Goal: Information Seeking & Learning: Learn about a topic

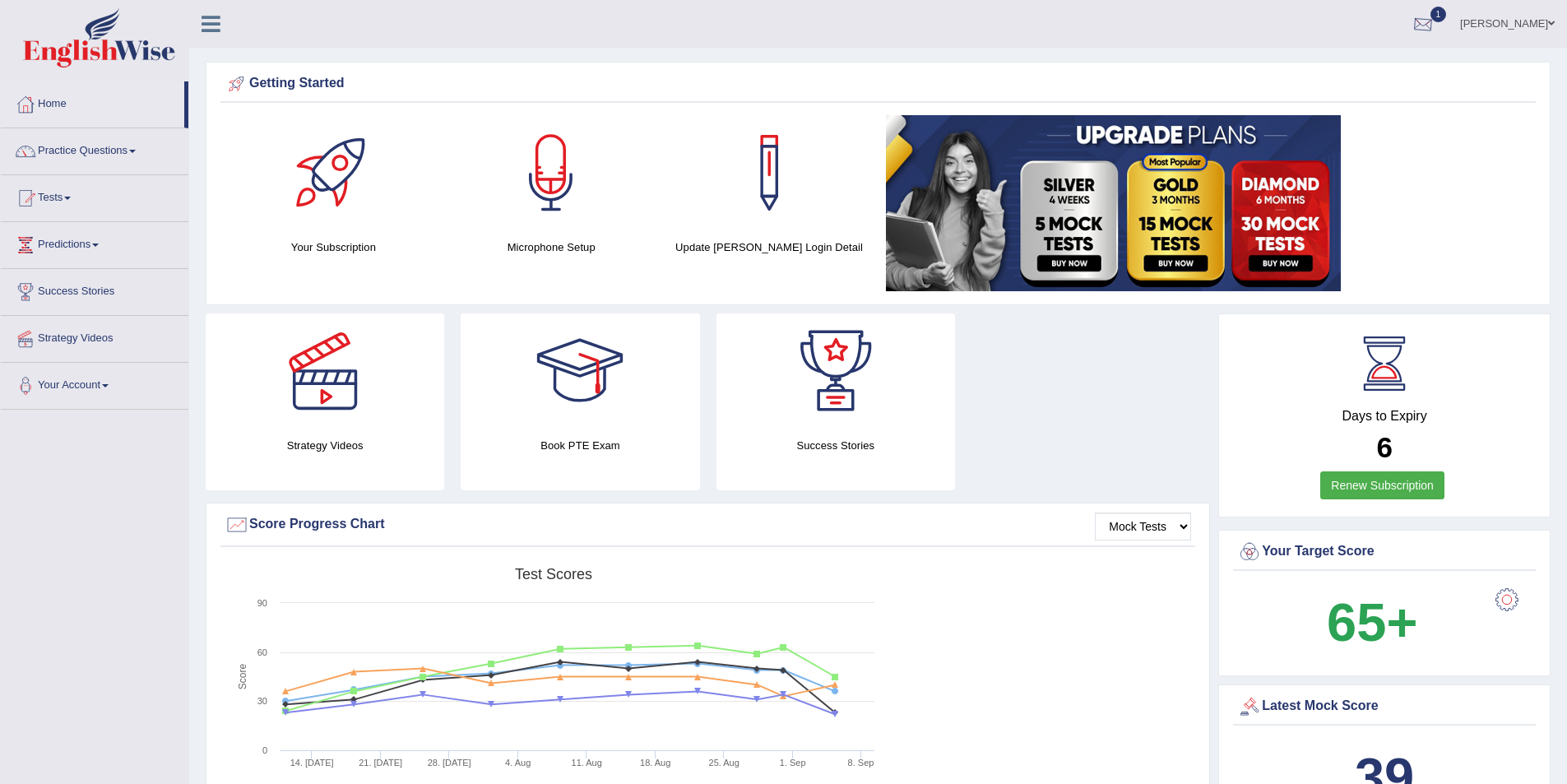
click at [1436, 29] on div at bounding box center [1423, 24] width 25 height 25
click at [1282, 72] on link "EW20 Sep 5, 2025 Exam evaluated" at bounding box center [1325, 73] width 227 height 35
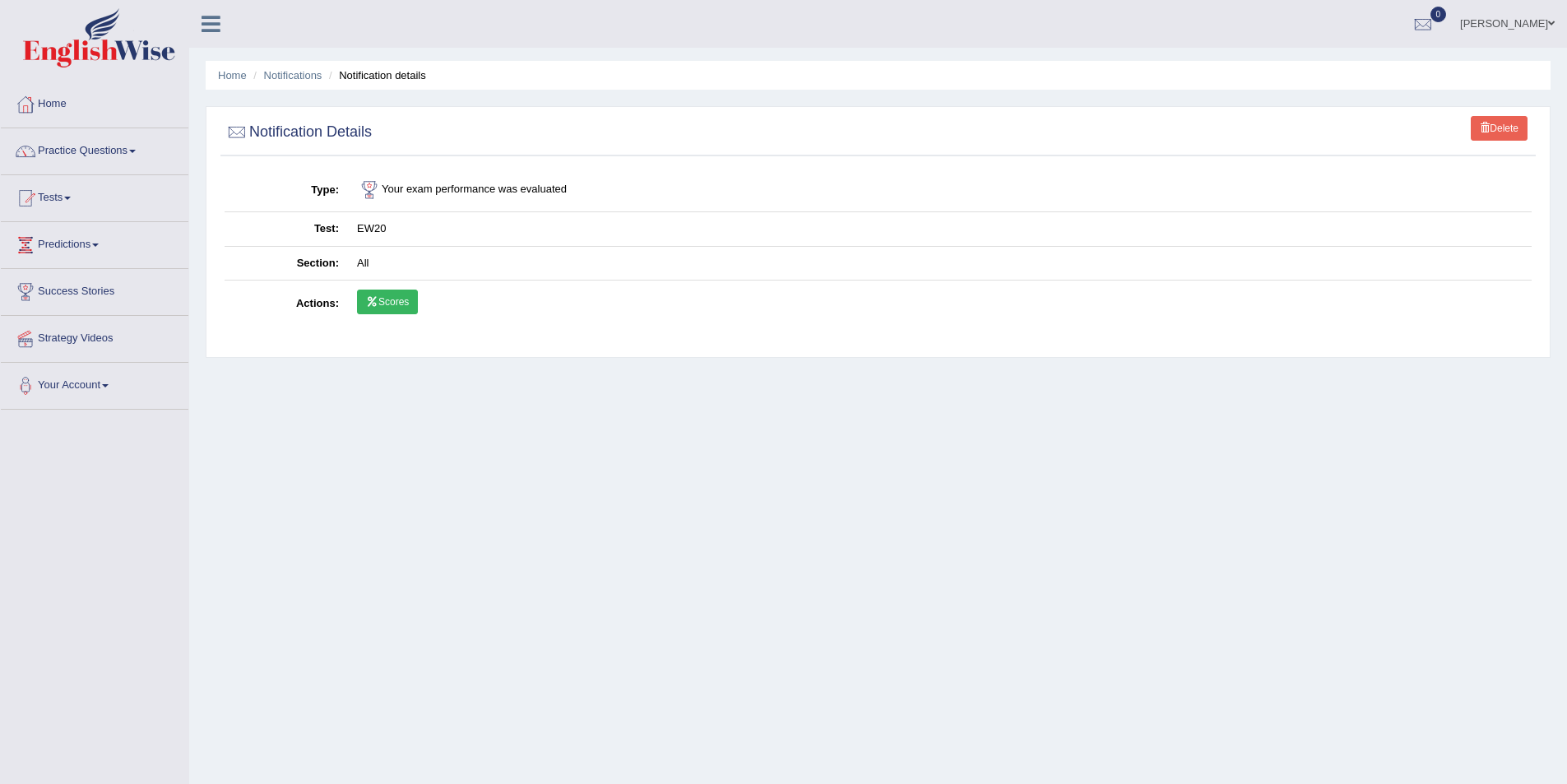
click at [383, 300] on link "Scores" at bounding box center [387, 302] width 61 height 25
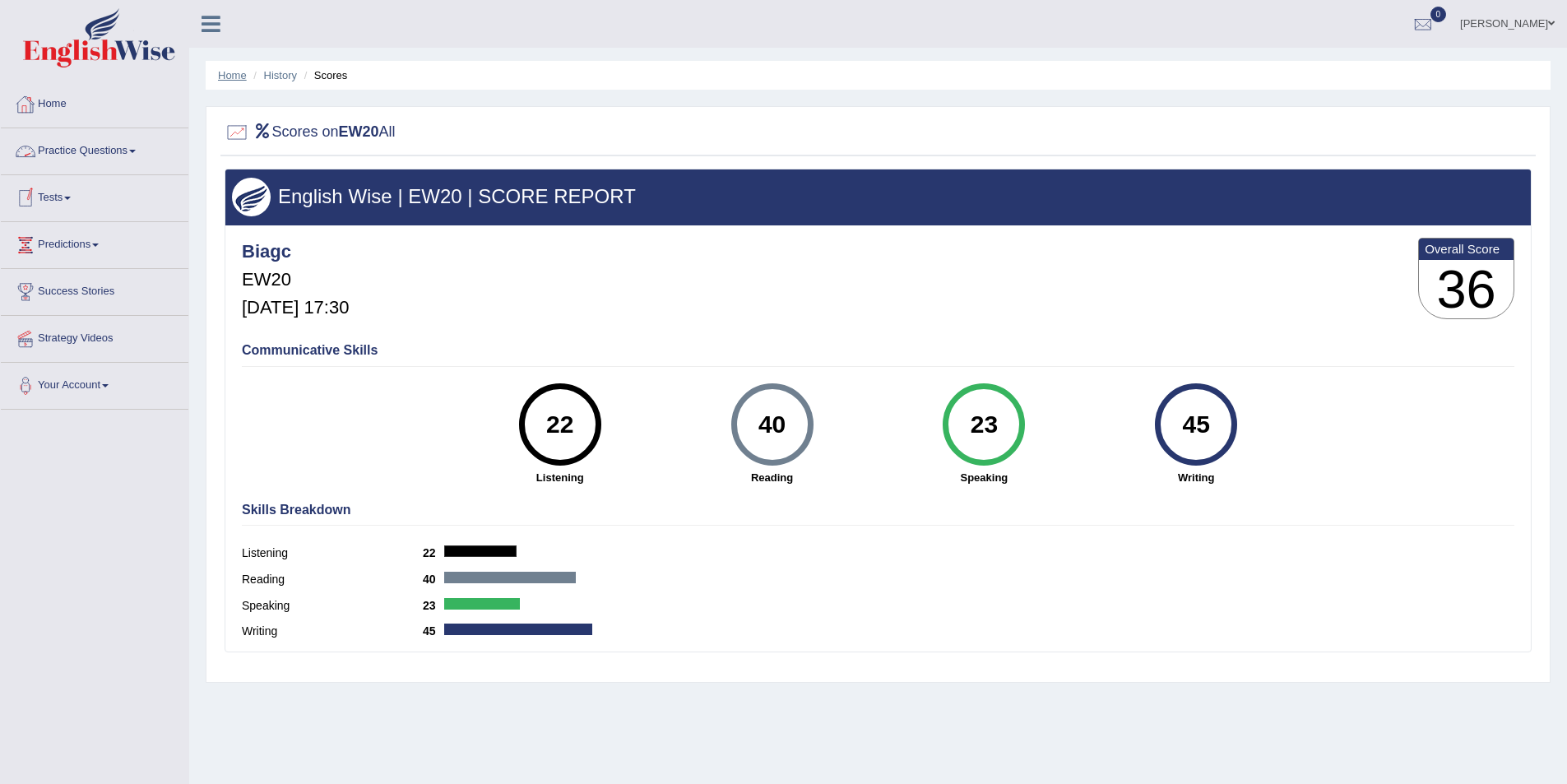
click at [232, 74] on link "Home" at bounding box center [232, 75] width 29 height 12
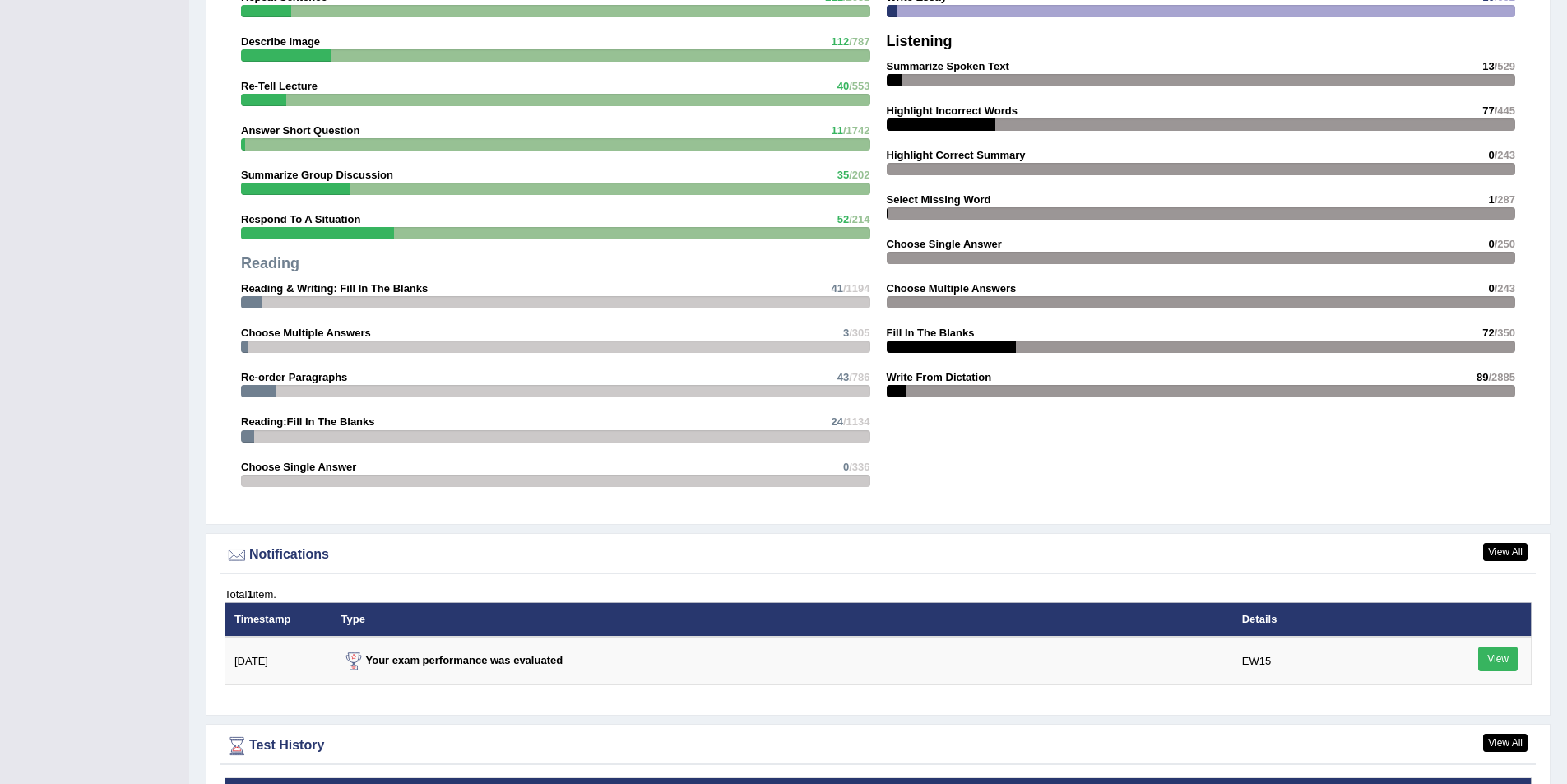
scroll to position [1971, 0]
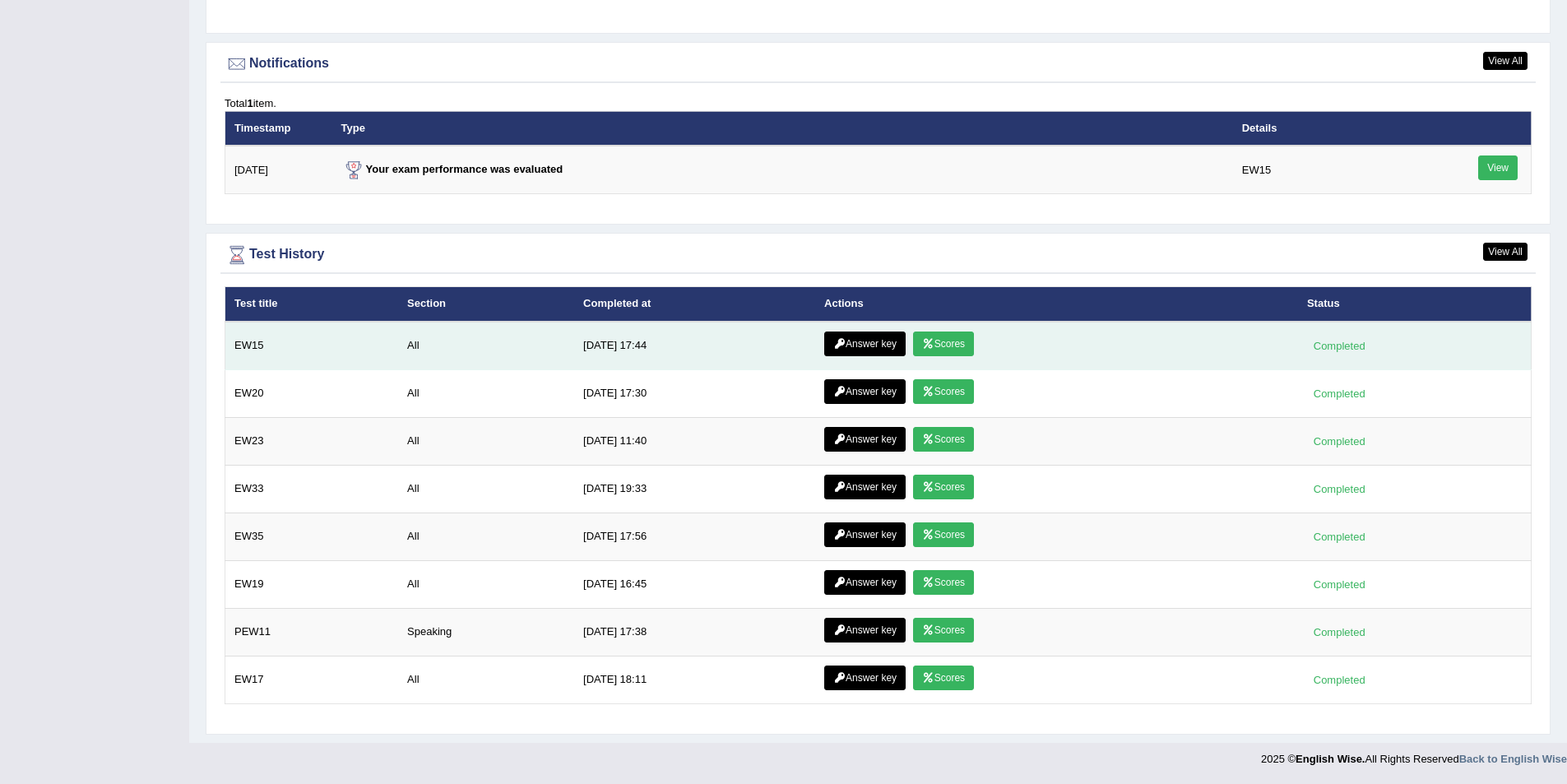
click at [948, 350] on link "Scores" at bounding box center [943, 343] width 61 height 25
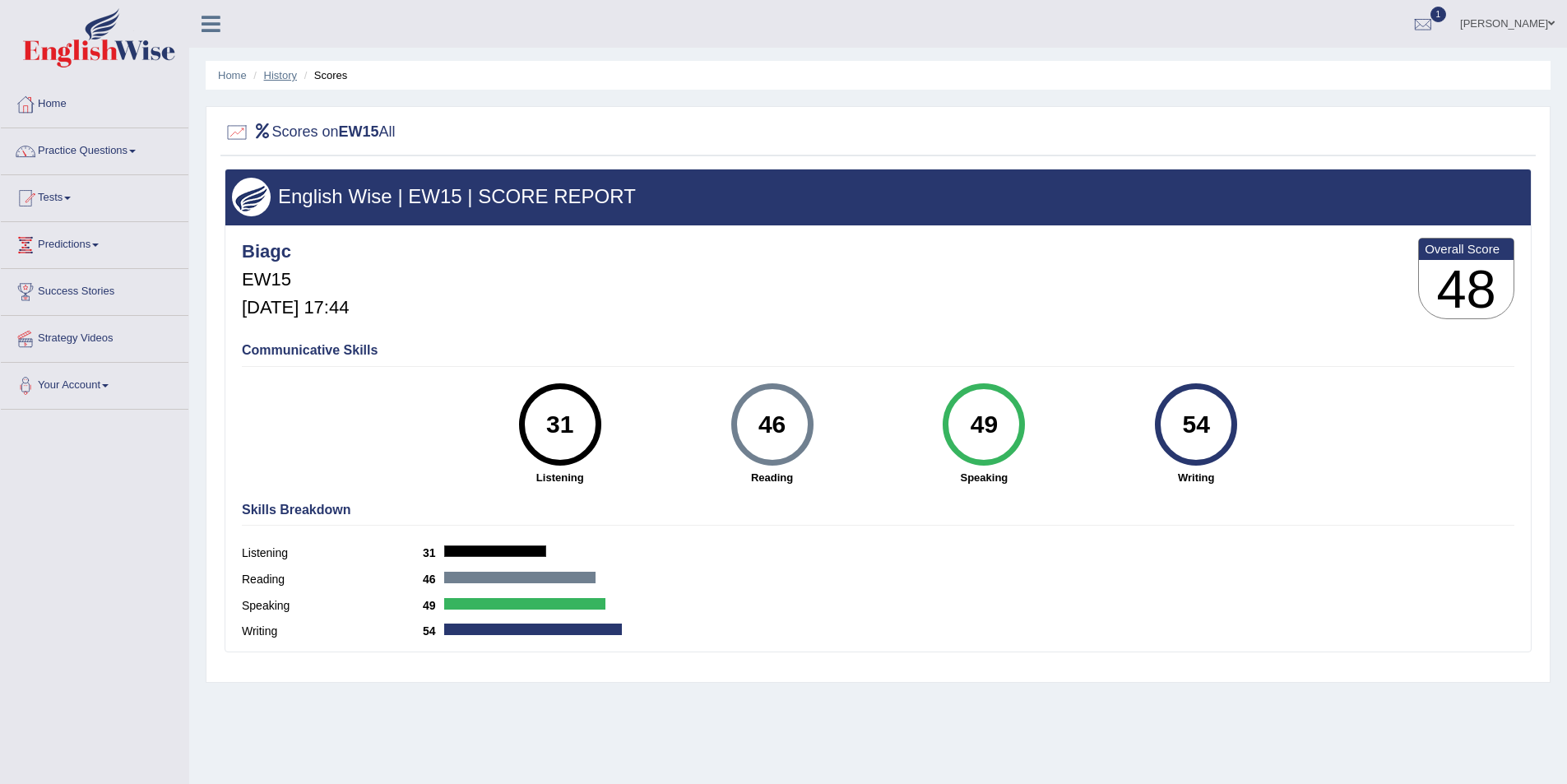
click at [286, 69] on link "History" at bounding box center [280, 75] width 33 height 12
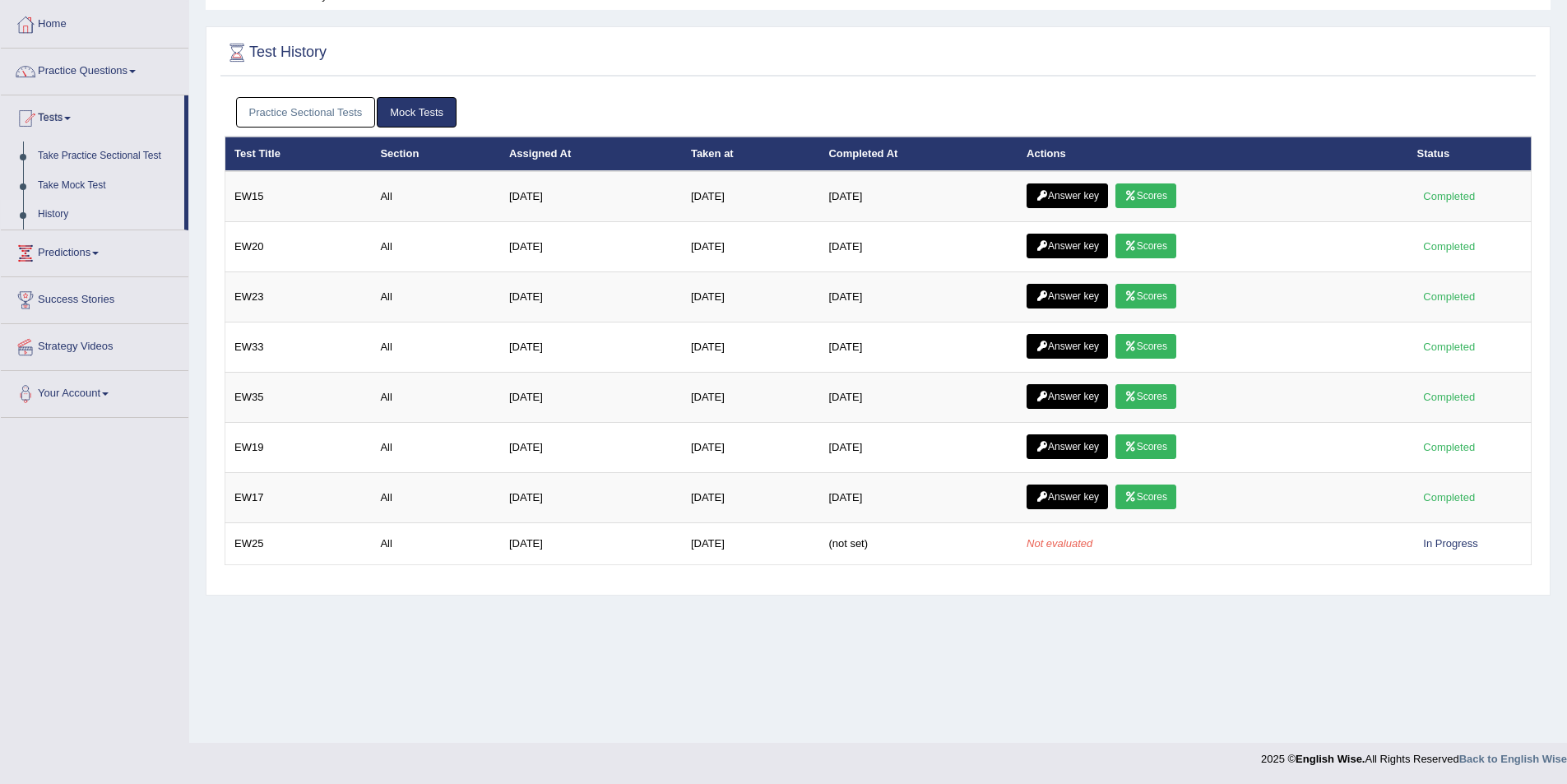
click at [1150, 304] on link "Scores" at bounding box center [1146, 296] width 61 height 25
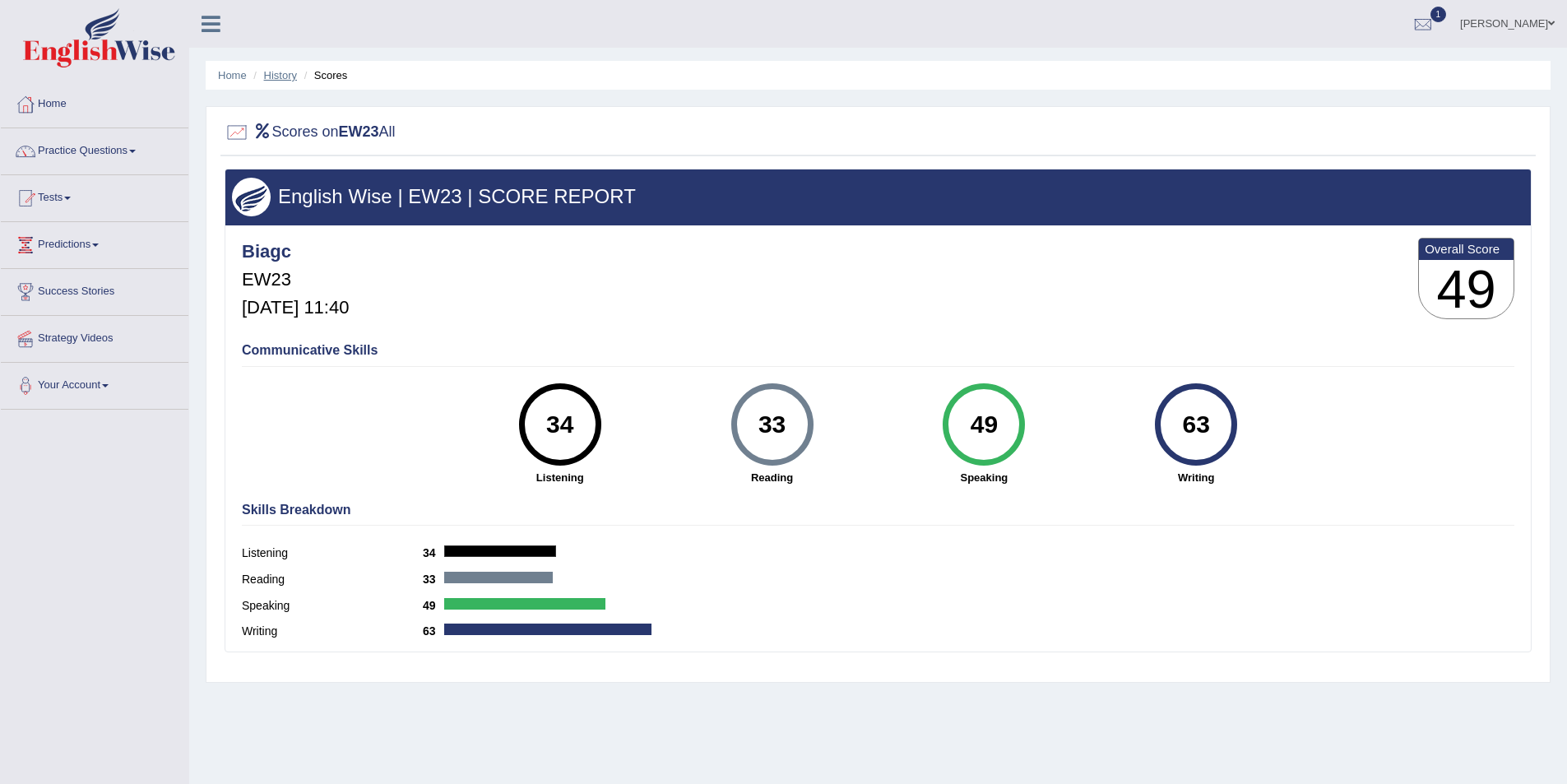
click at [274, 75] on link "History" at bounding box center [280, 75] width 33 height 12
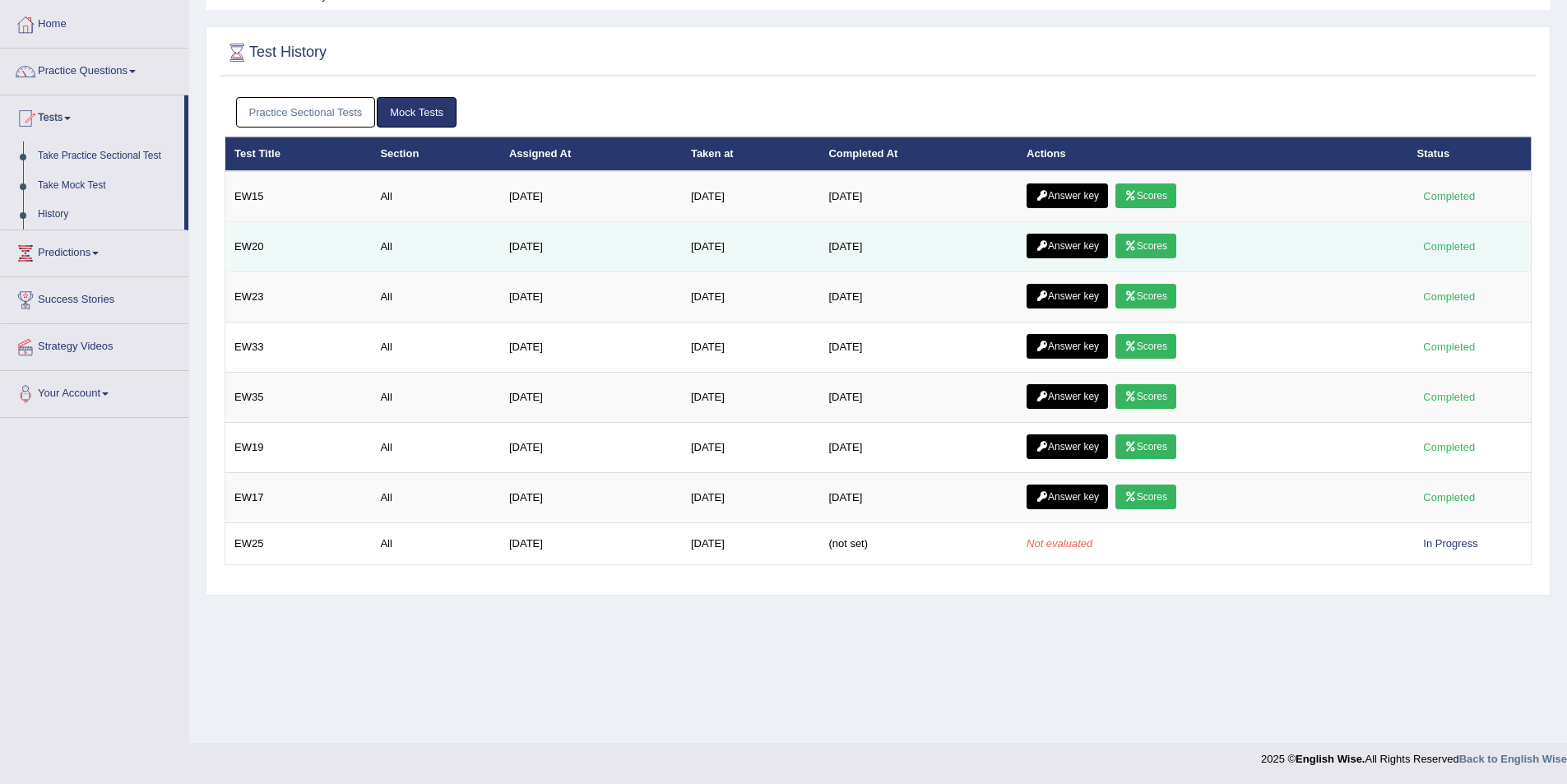
click at [1164, 243] on link "Scores" at bounding box center [1146, 245] width 61 height 25
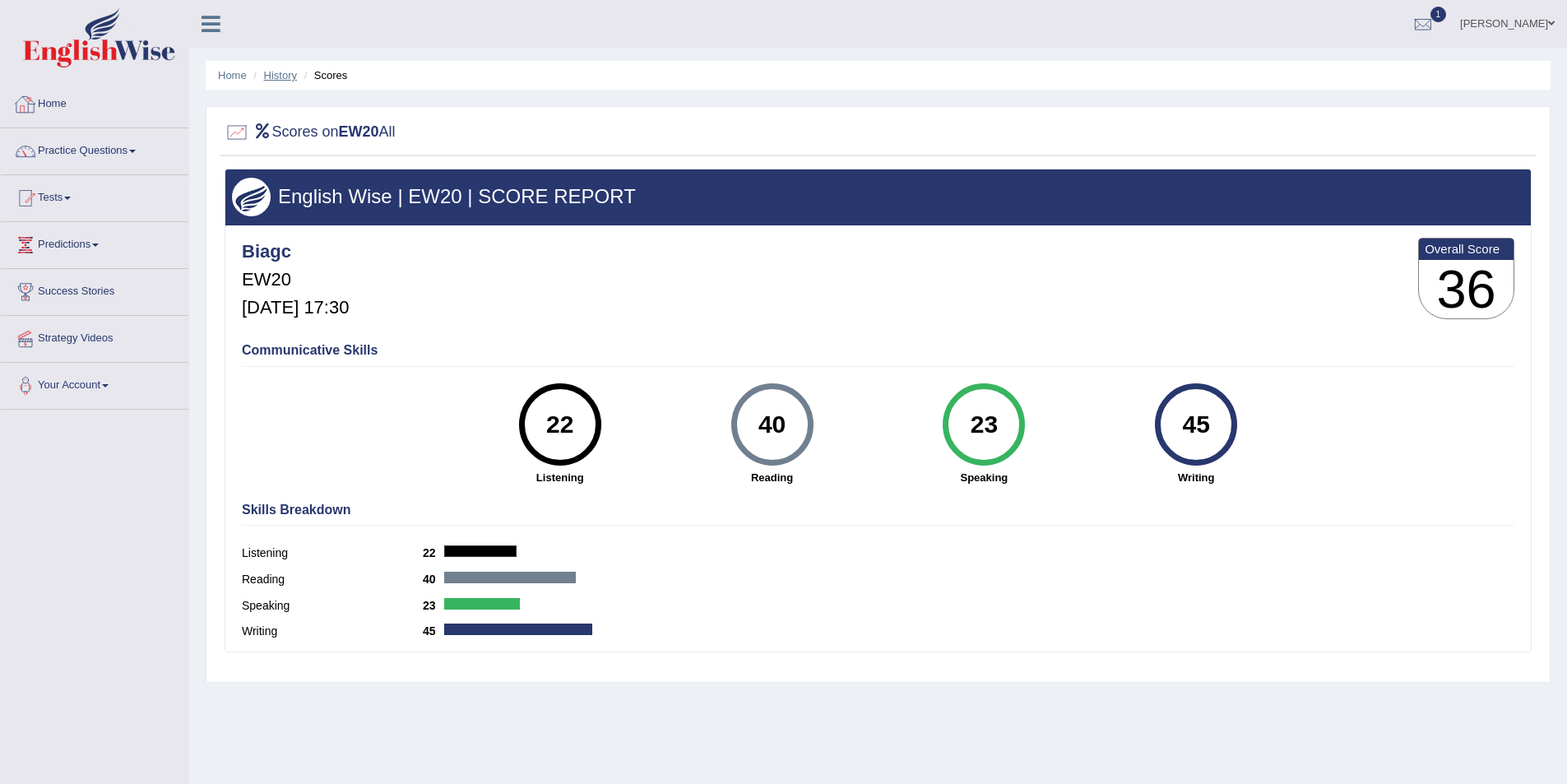
click at [271, 79] on link "History" at bounding box center [280, 75] width 33 height 12
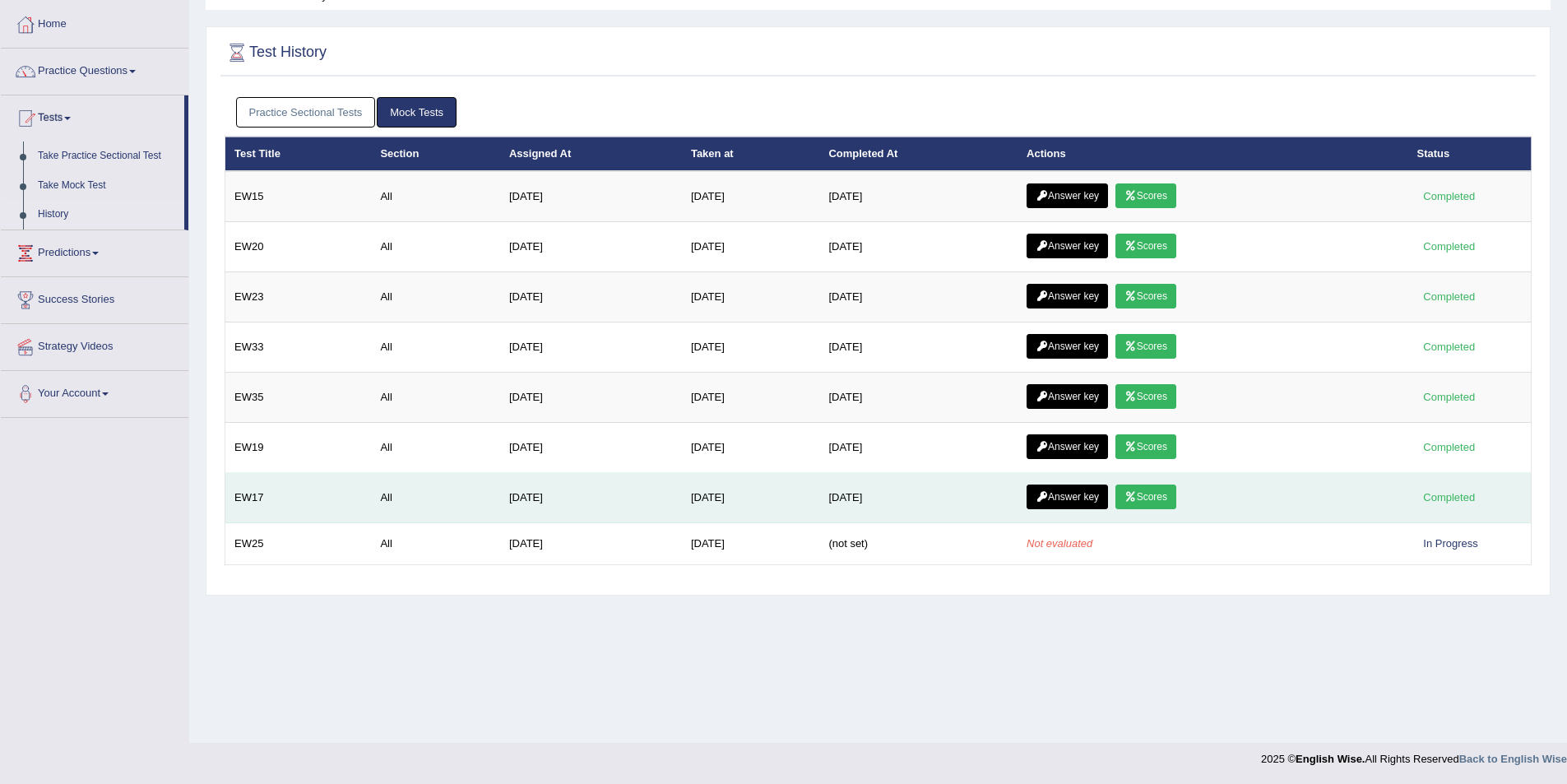
click at [1177, 501] on link "Scores" at bounding box center [1146, 496] width 61 height 25
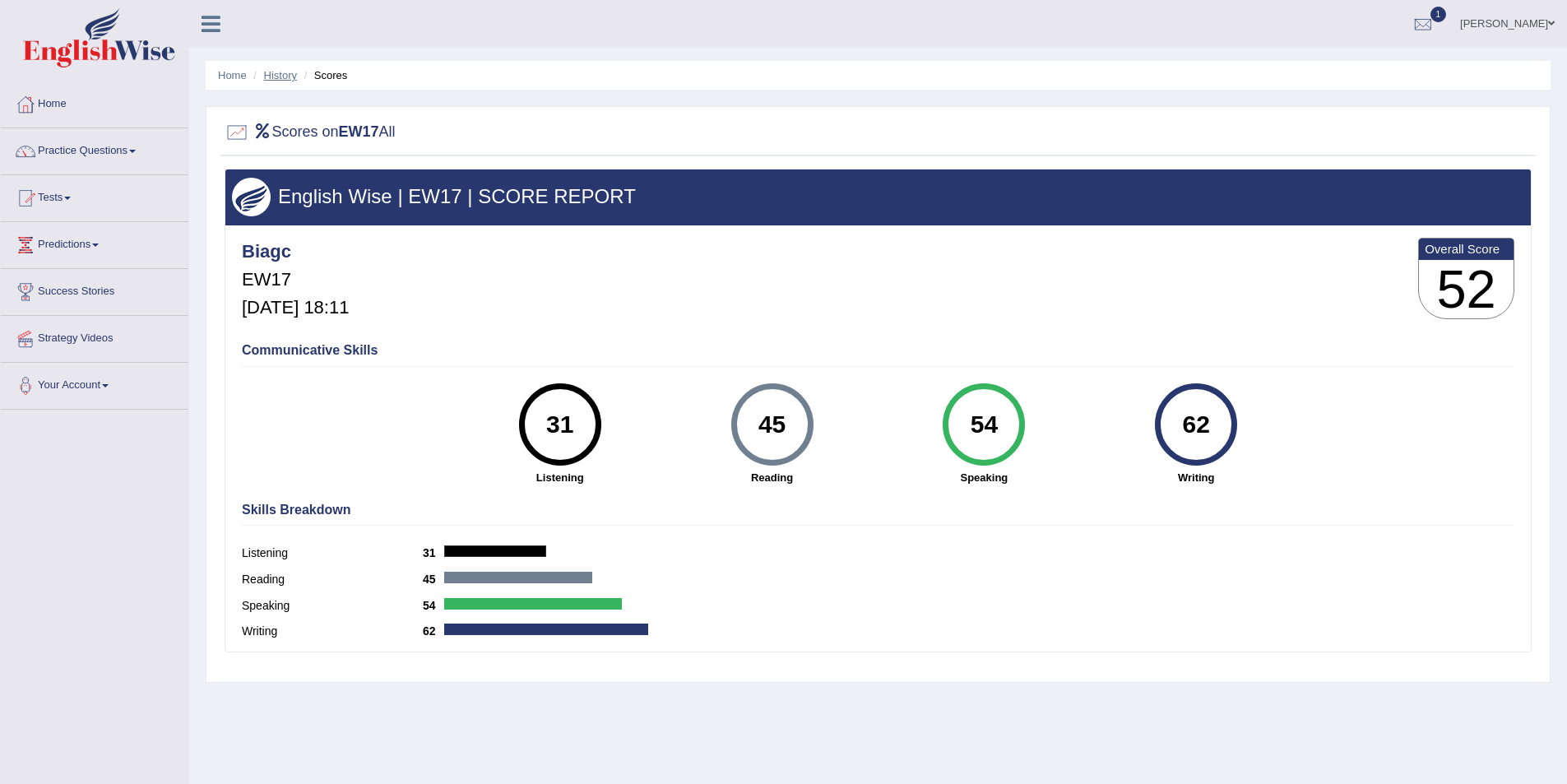
click at [275, 76] on link "History" at bounding box center [280, 75] width 33 height 12
click at [274, 74] on link "History" at bounding box center [280, 75] width 33 height 12
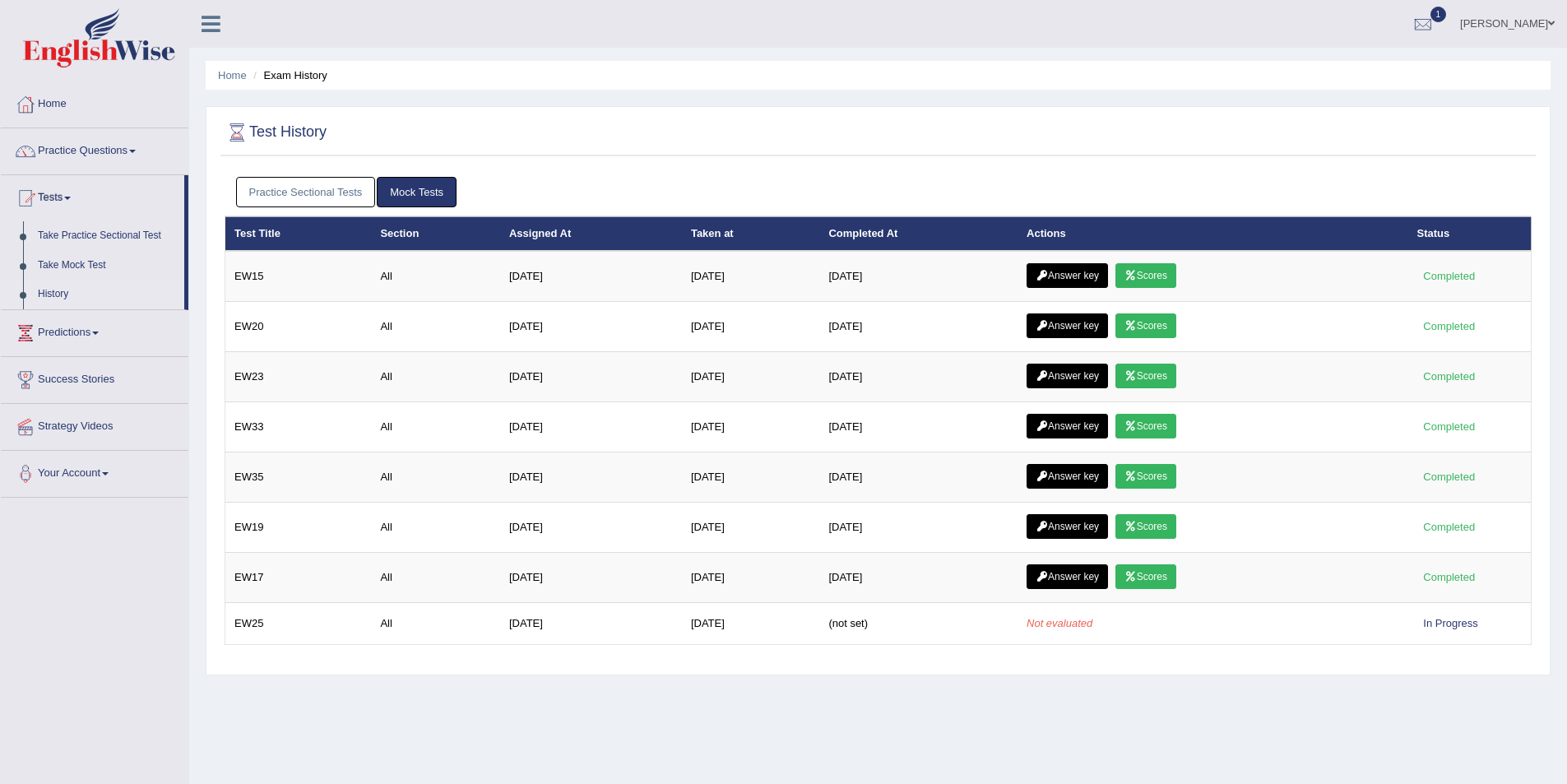
click at [1160, 478] on link "Scores" at bounding box center [1146, 475] width 61 height 25
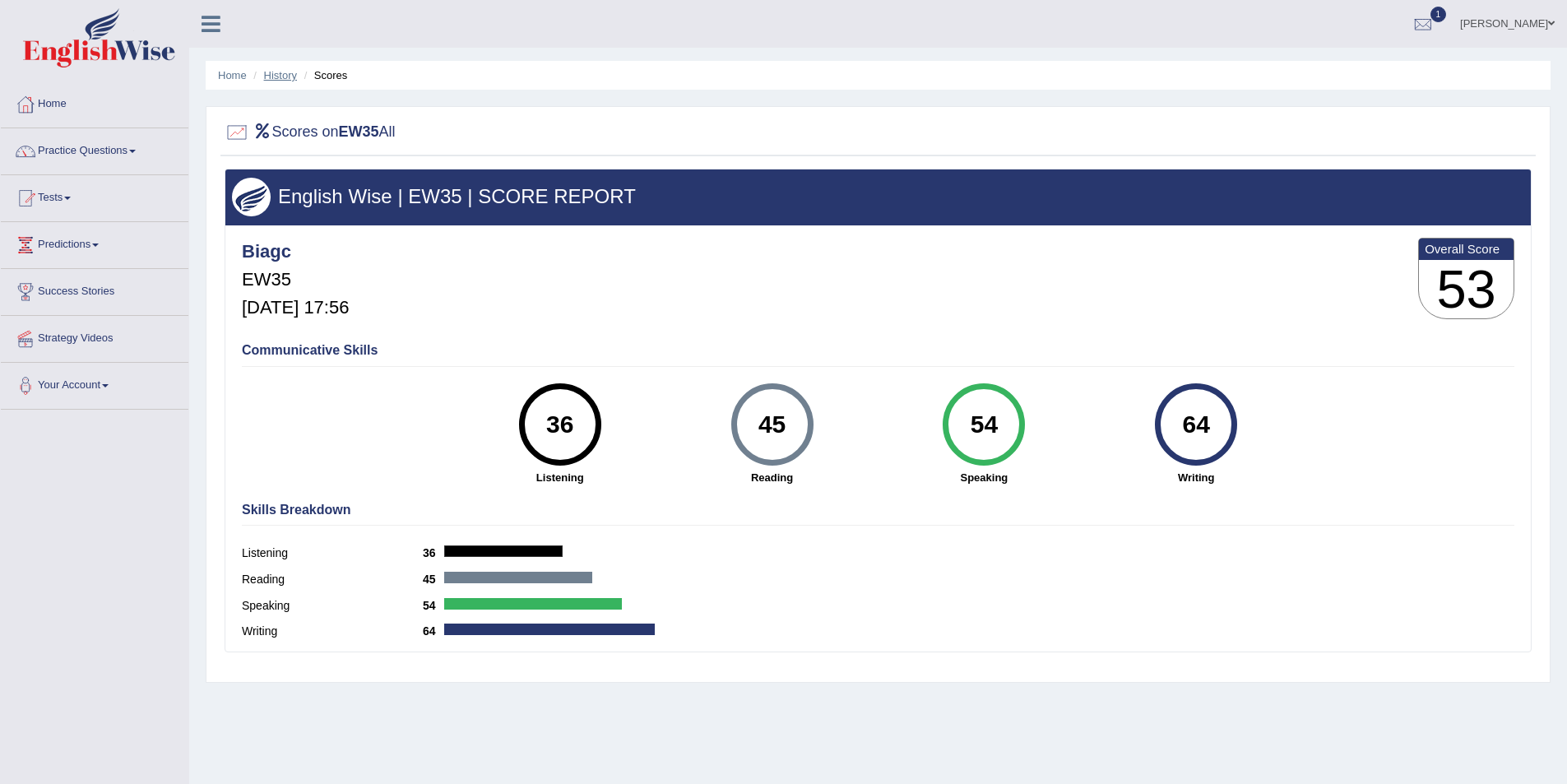
click at [279, 73] on link "History" at bounding box center [280, 75] width 33 height 12
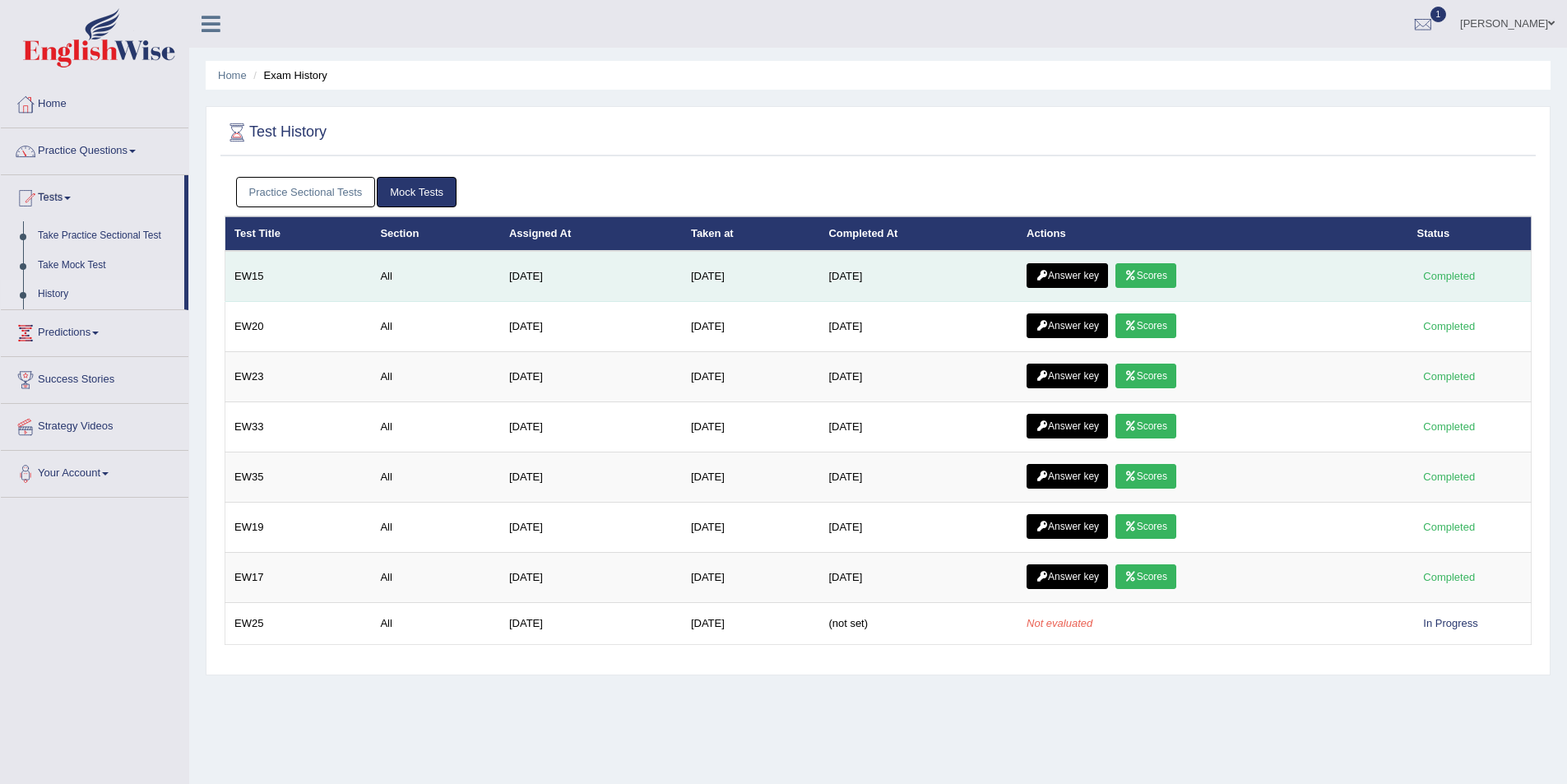
click at [1173, 283] on link "Scores" at bounding box center [1146, 275] width 61 height 25
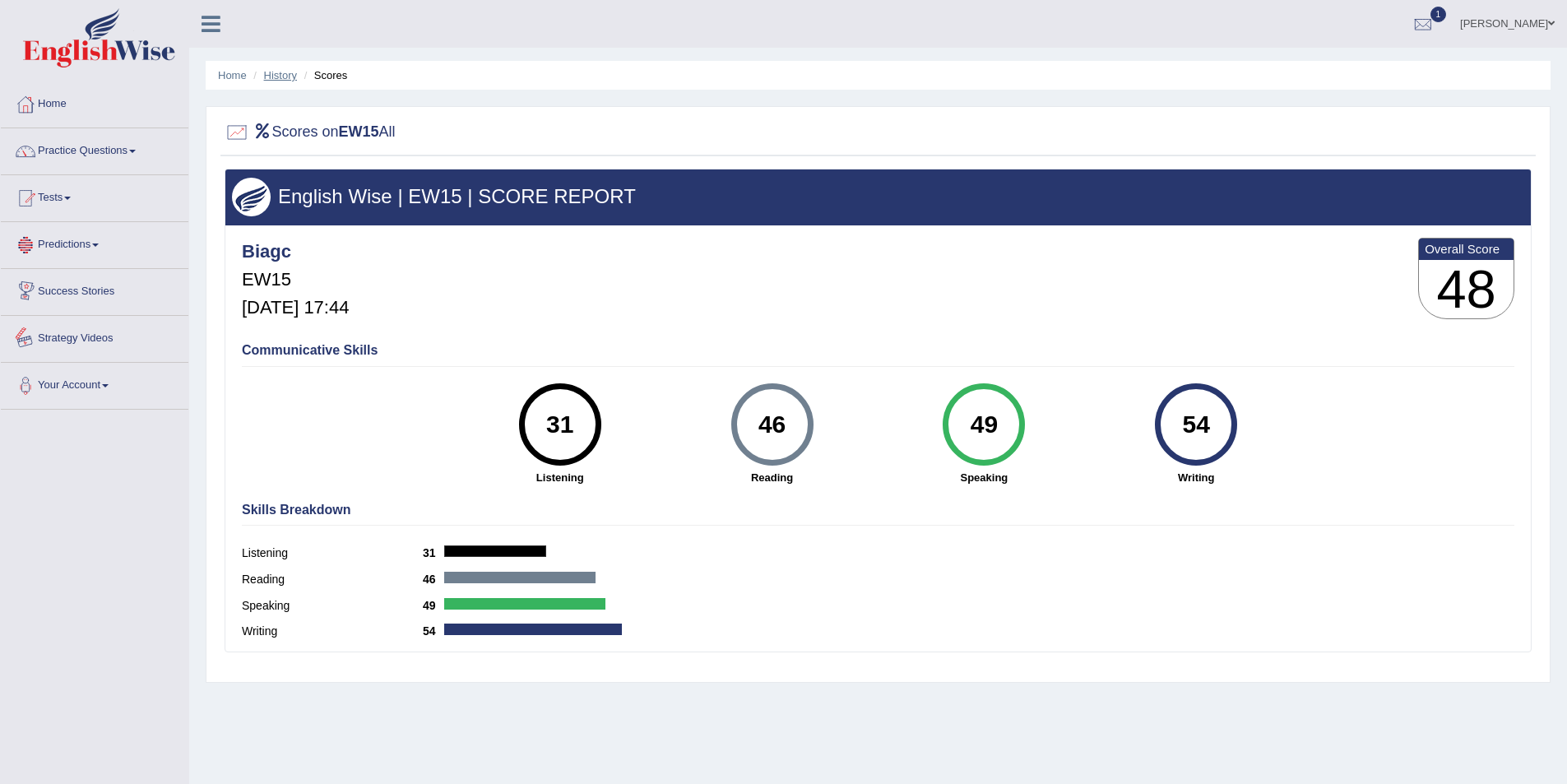
click at [276, 74] on link "History" at bounding box center [280, 75] width 33 height 12
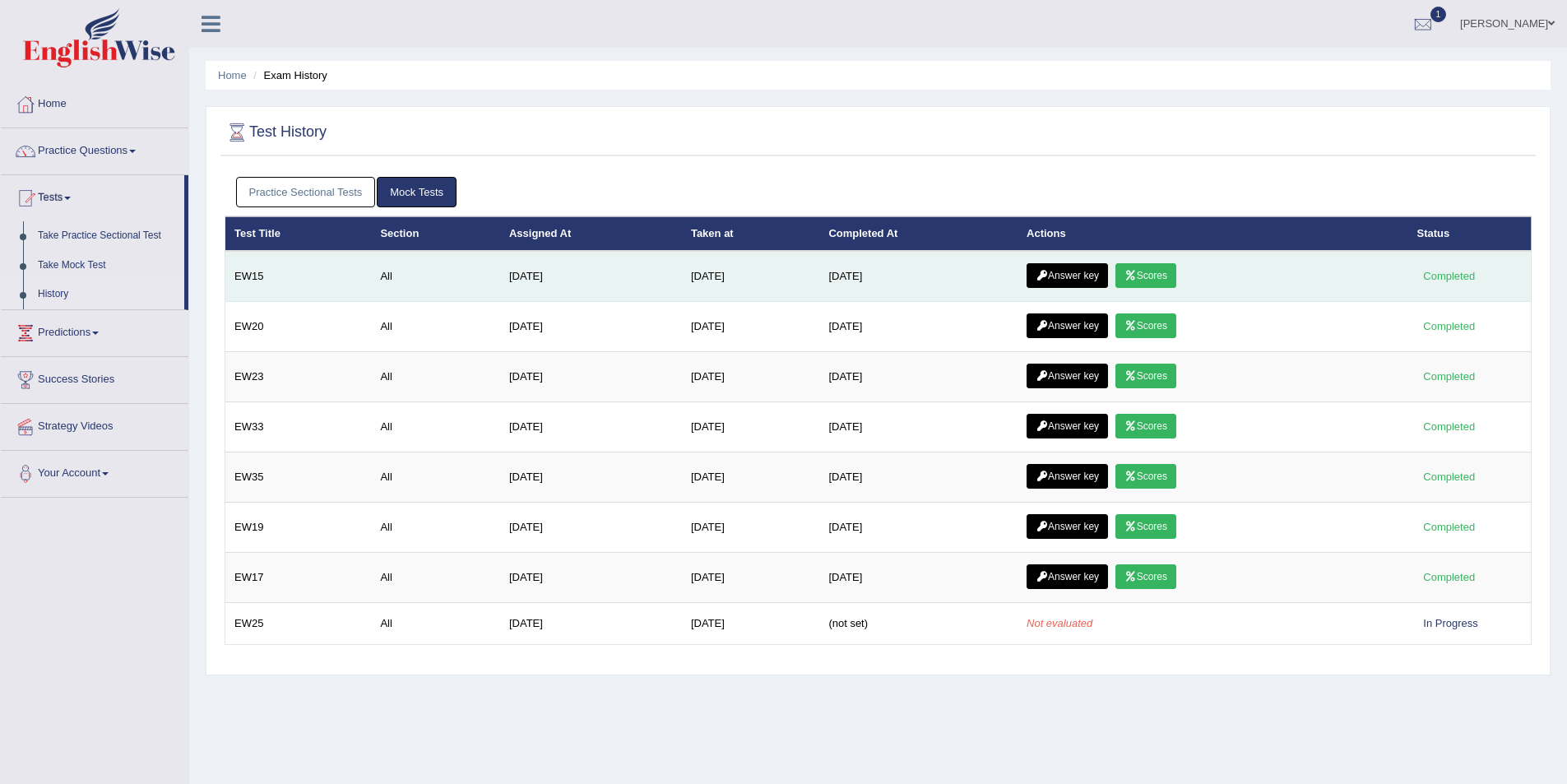
click at [1070, 280] on link "Answer key" at bounding box center [1068, 275] width 81 height 25
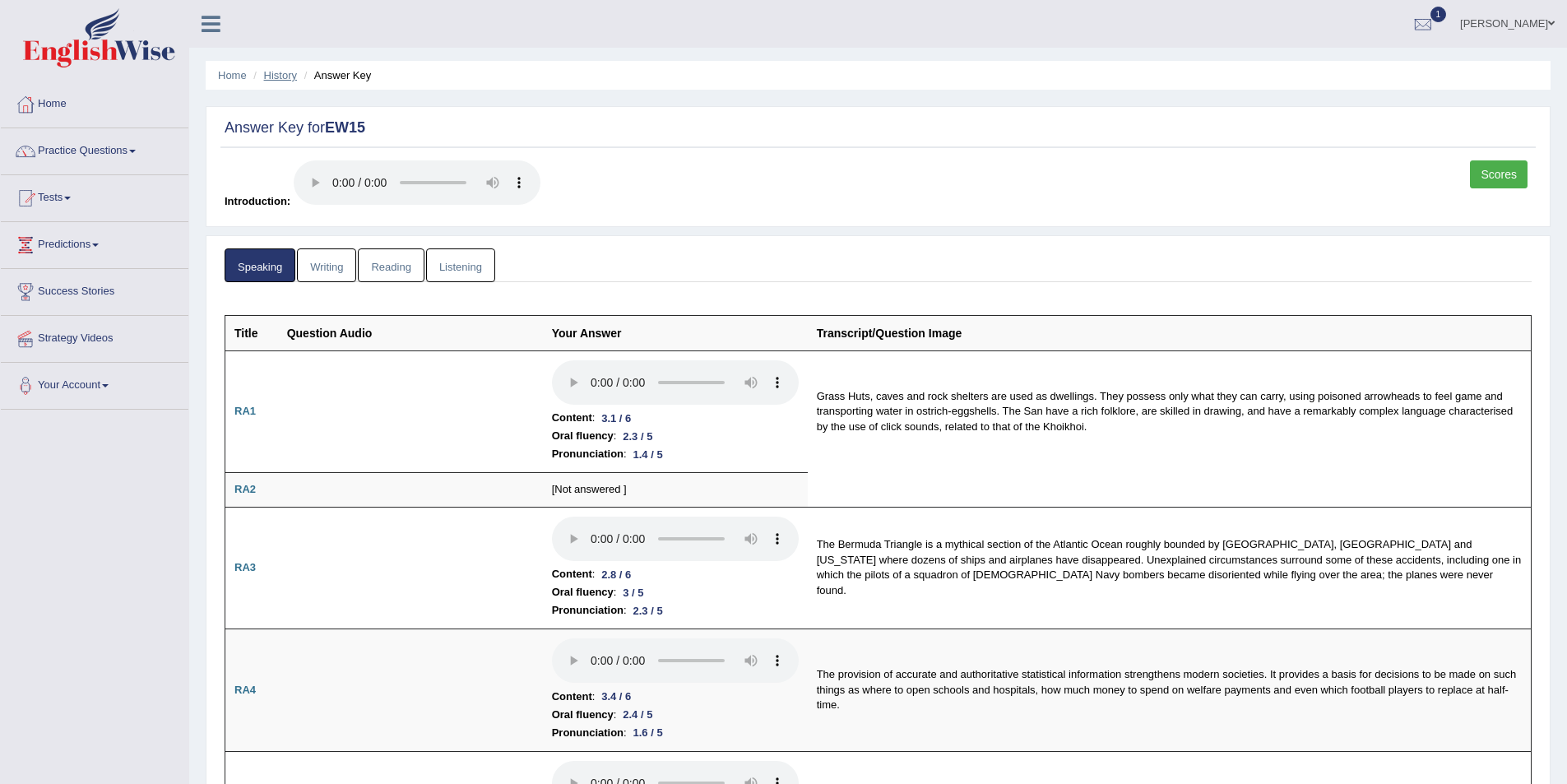
click at [278, 79] on link "History" at bounding box center [280, 75] width 33 height 12
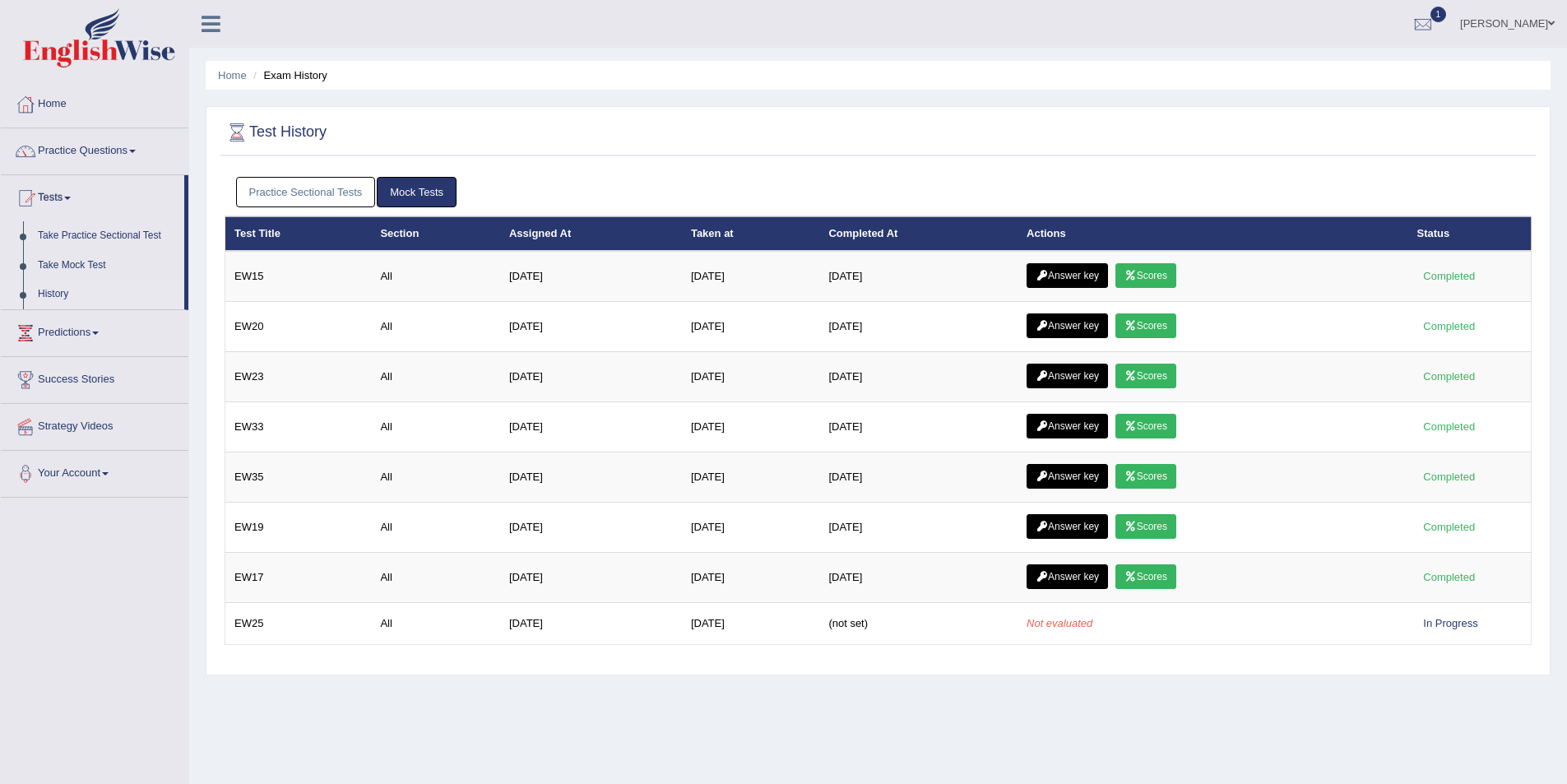
click at [1161, 280] on link "Scores" at bounding box center [1146, 275] width 61 height 25
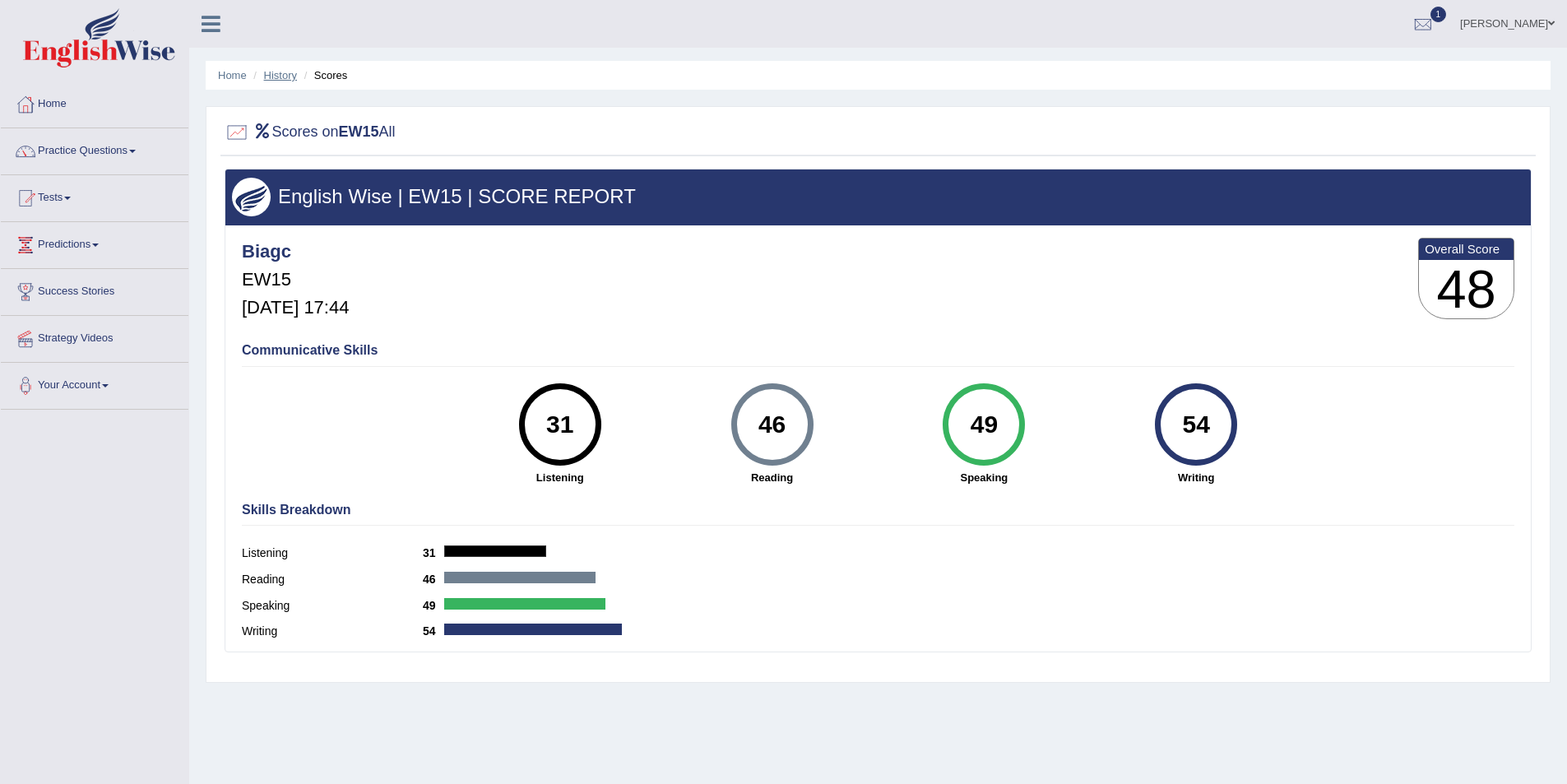
click at [279, 79] on link "History" at bounding box center [280, 75] width 33 height 12
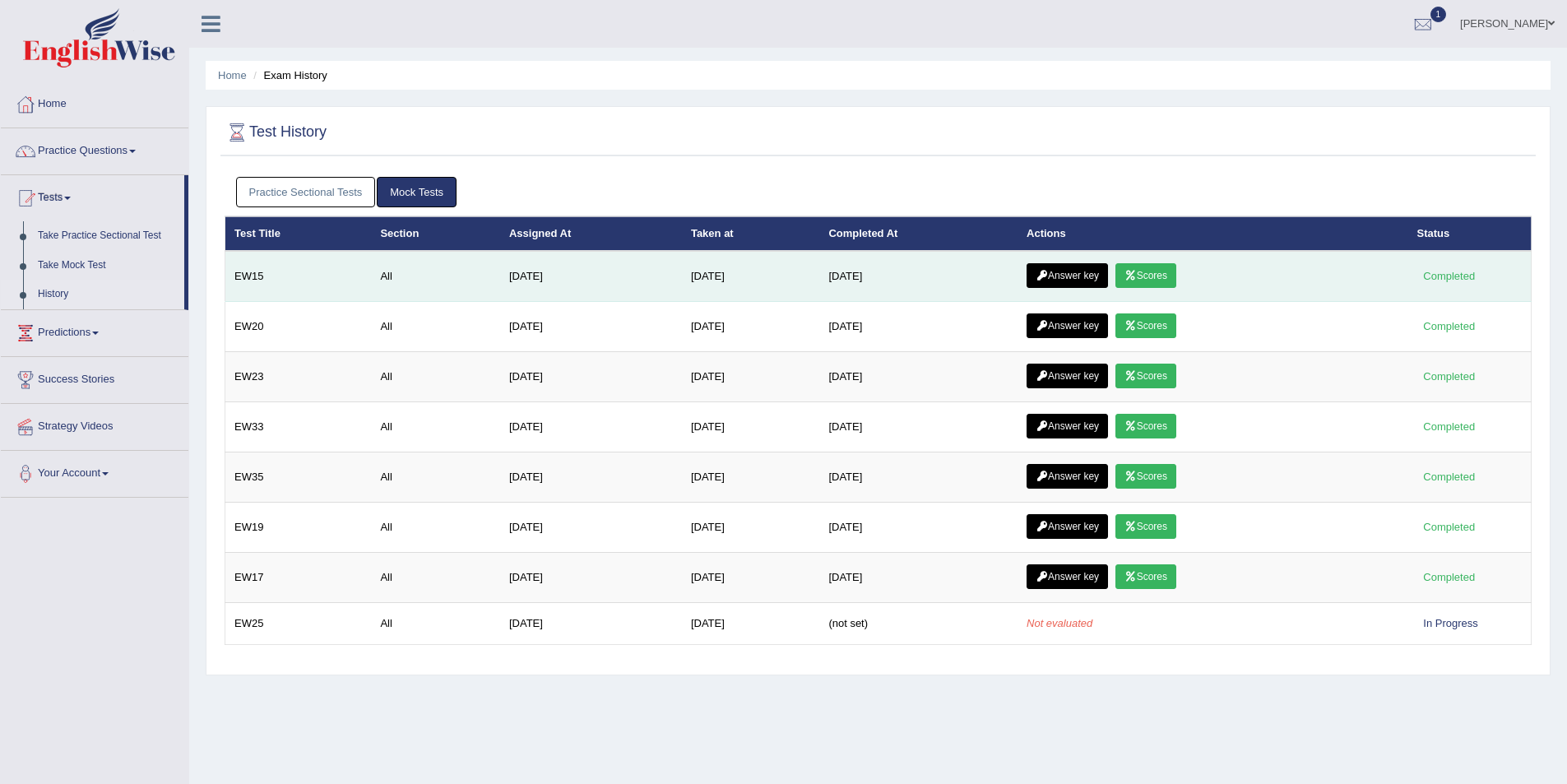
click at [1089, 281] on link "Answer key" at bounding box center [1068, 275] width 81 height 25
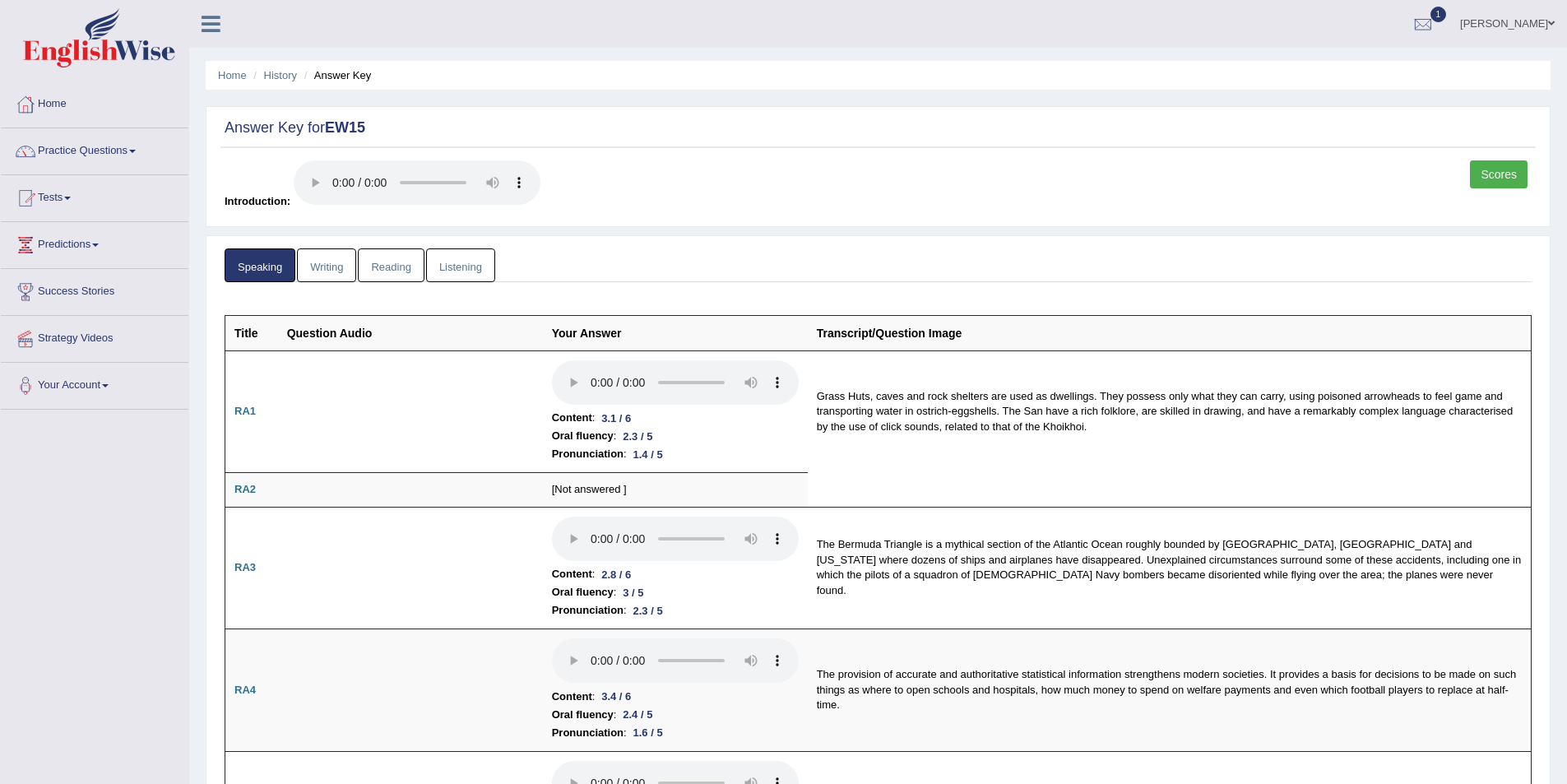
click at [316, 270] on link "Writing" at bounding box center [327, 265] width 60 height 34
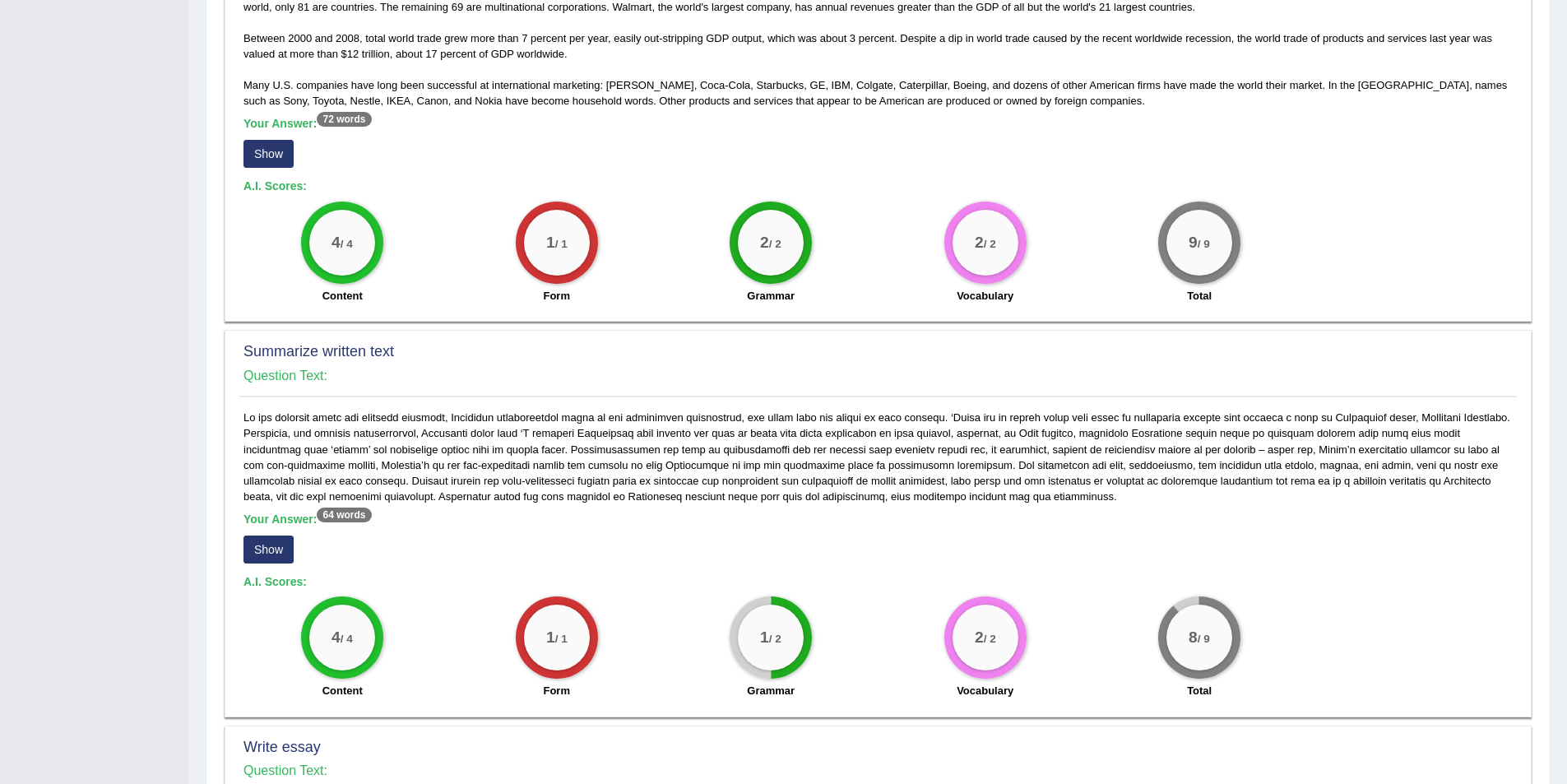
scroll to position [576, 0]
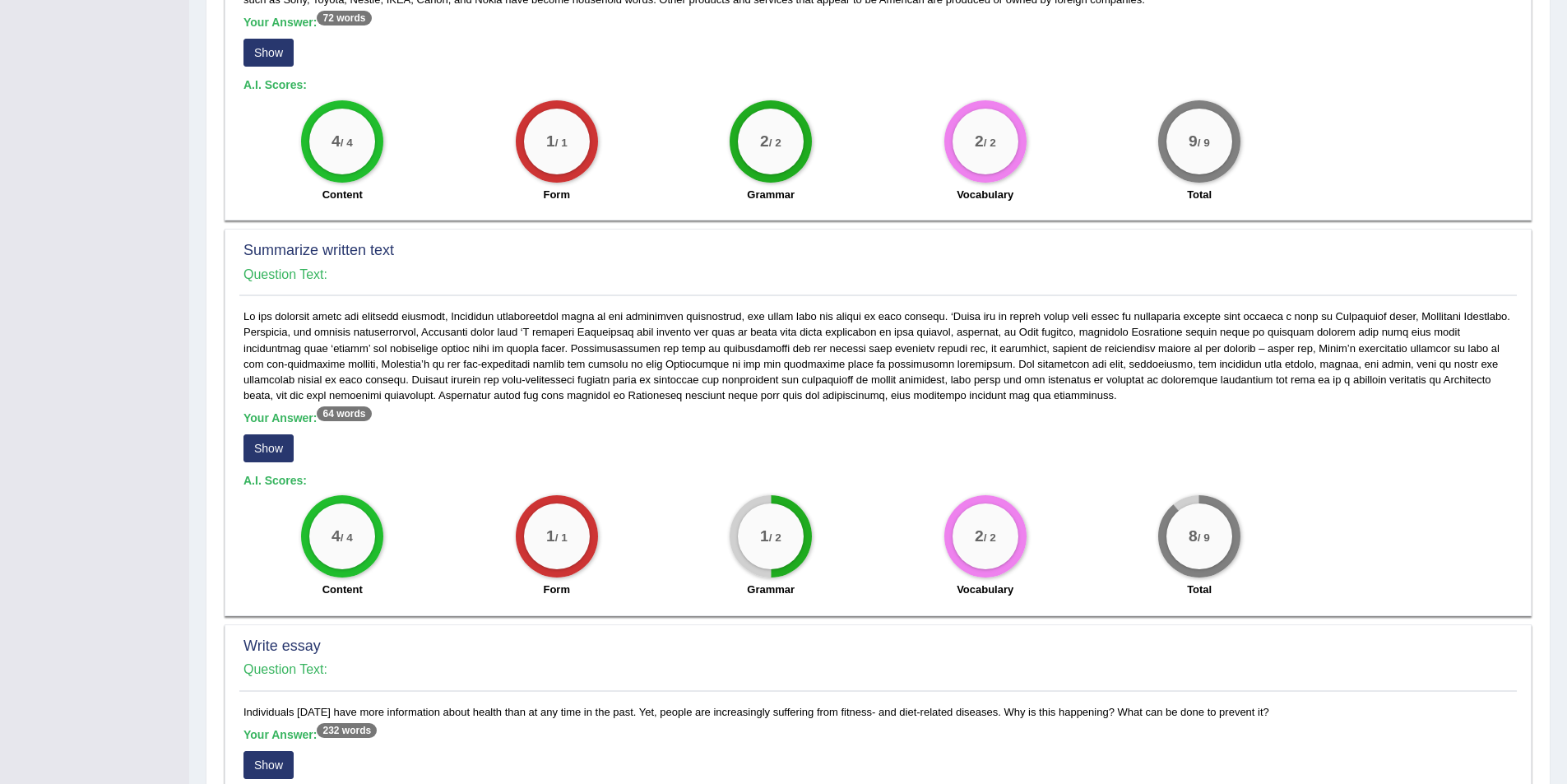
click at [275, 438] on button "Show" at bounding box center [268, 448] width 51 height 28
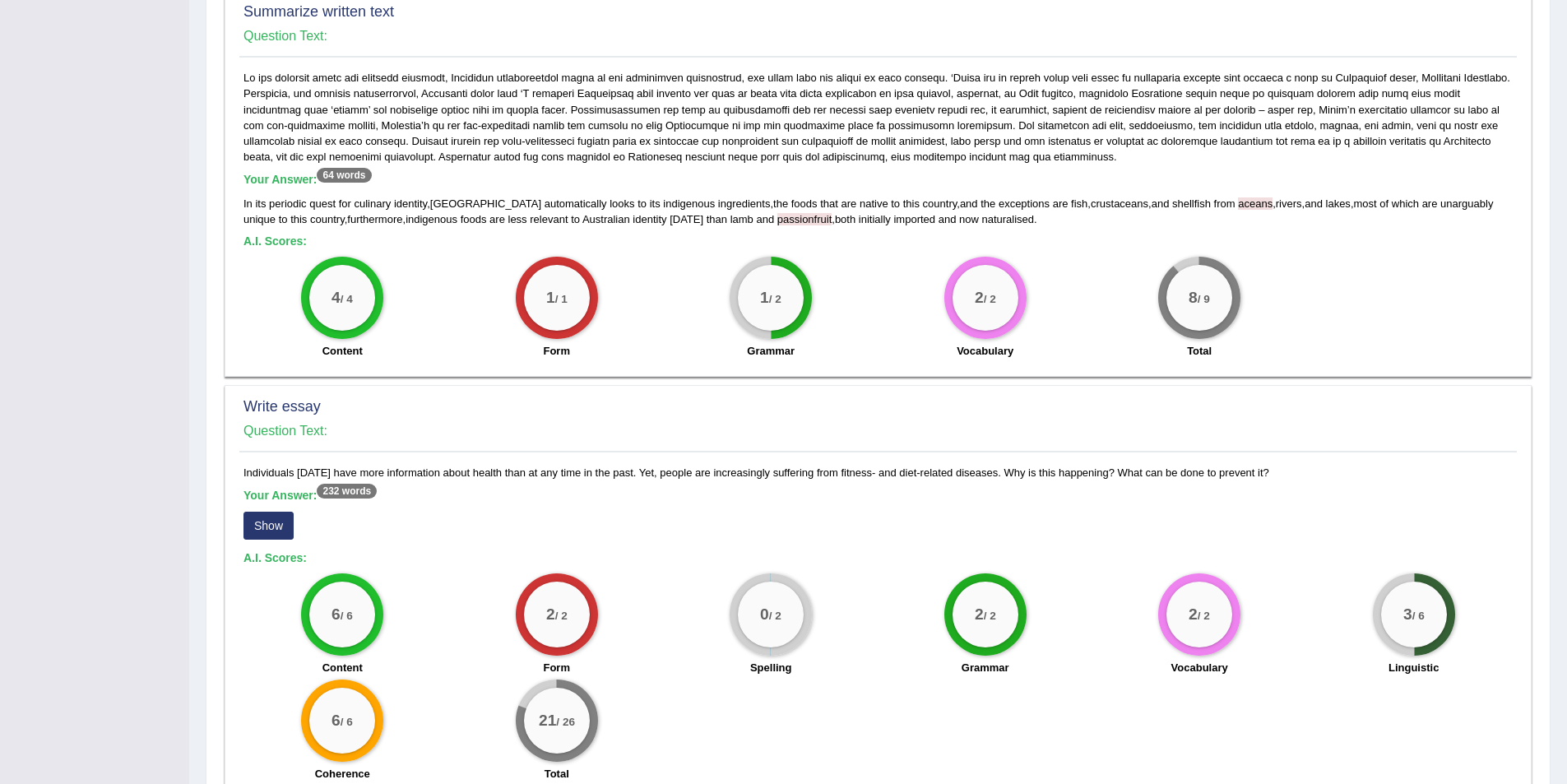
scroll to position [890, 0]
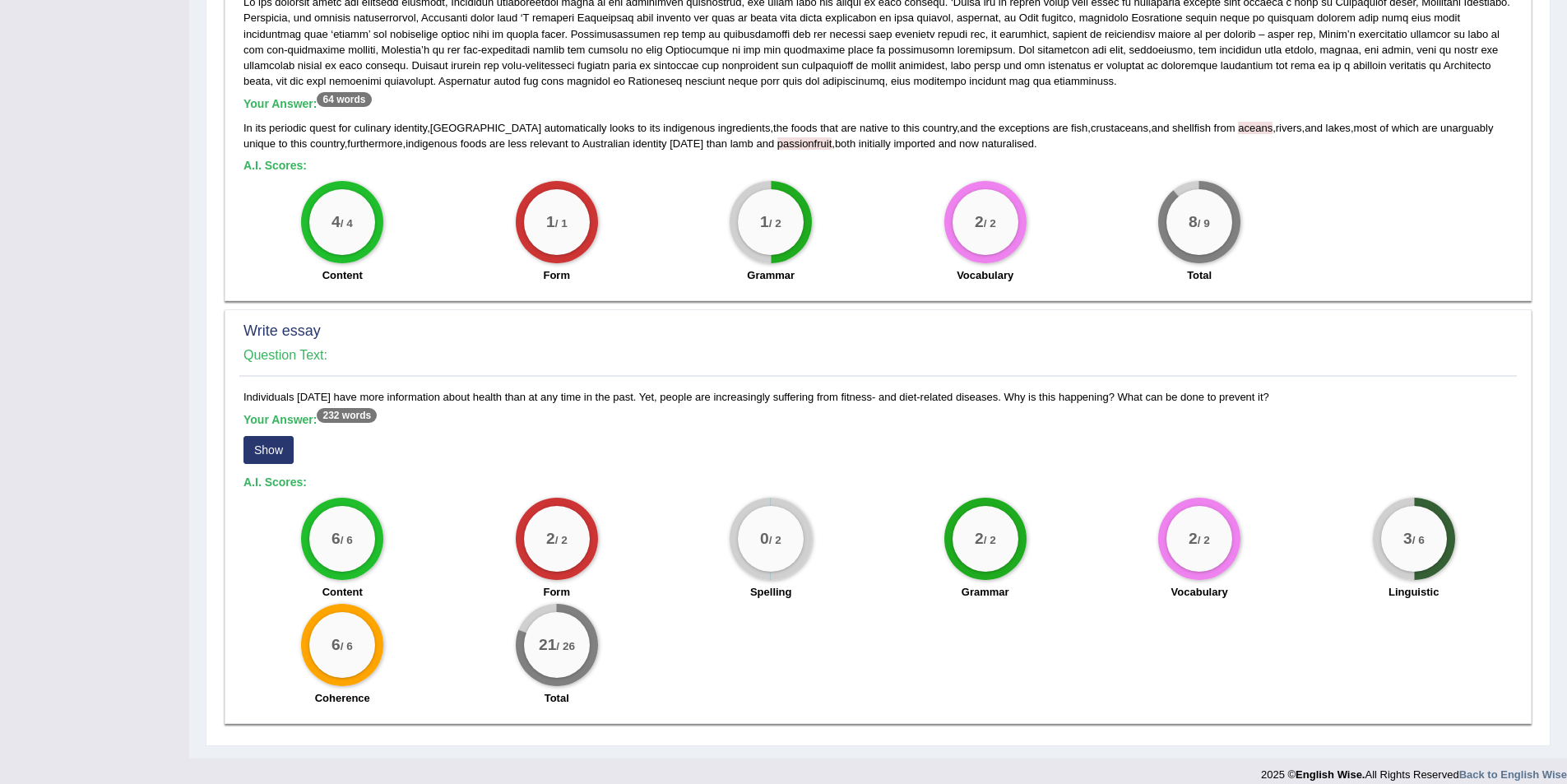
click at [347, 408] on sup "232 words" at bounding box center [347, 415] width 60 height 15
click at [272, 441] on button "Show" at bounding box center [268, 450] width 51 height 28
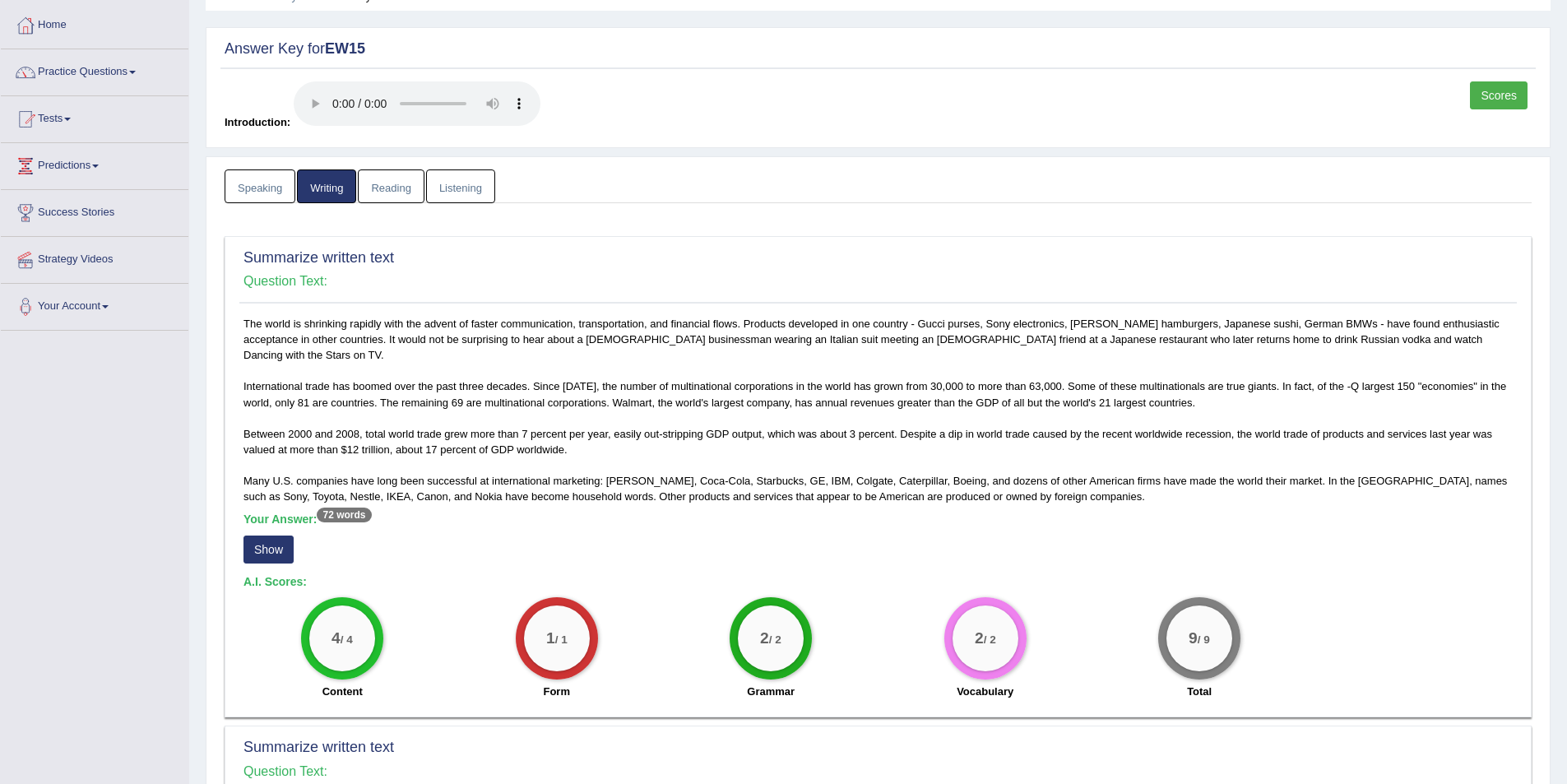
scroll to position [0, 0]
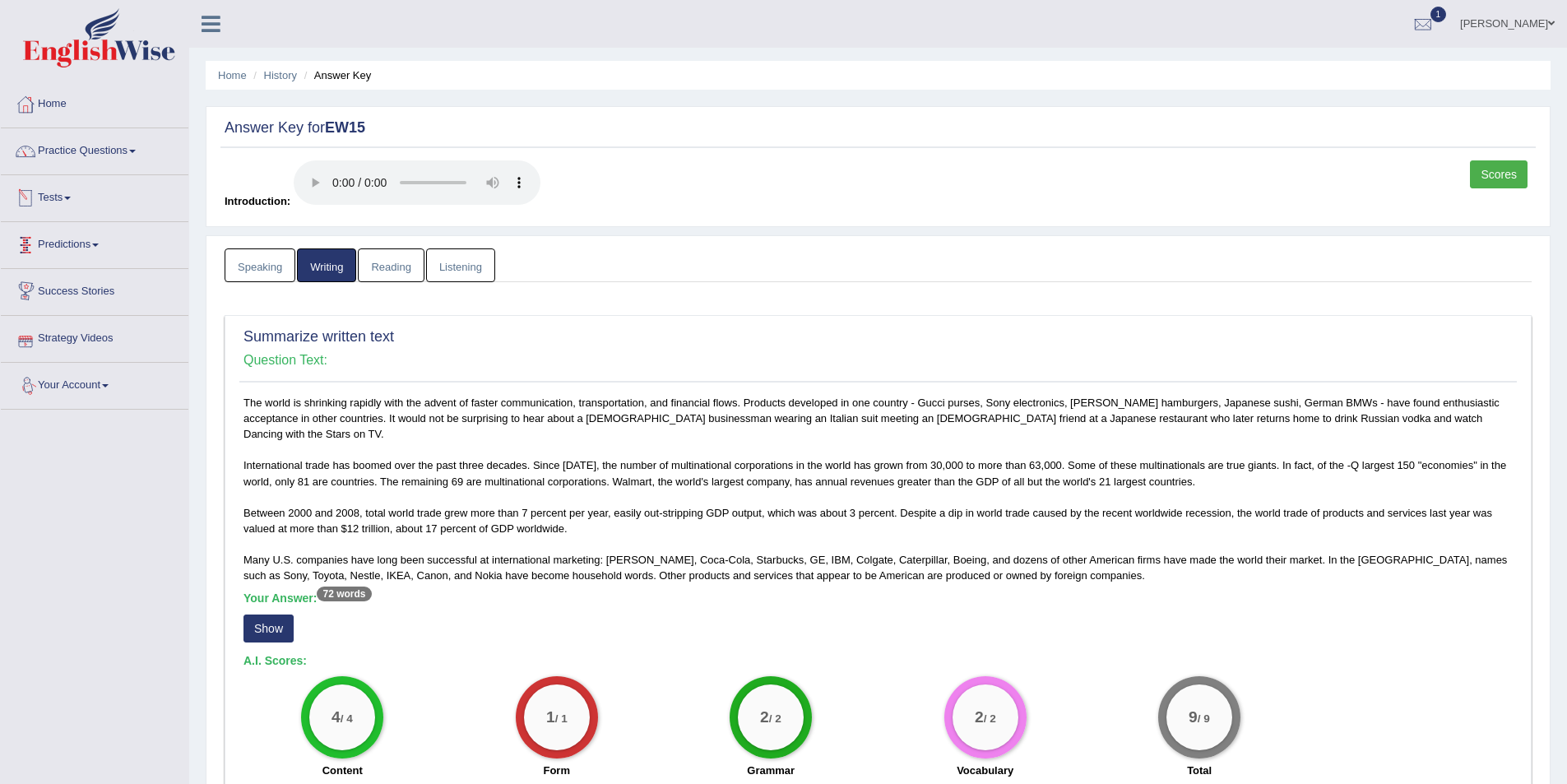
click at [393, 277] on link "Reading" at bounding box center [390, 265] width 66 height 34
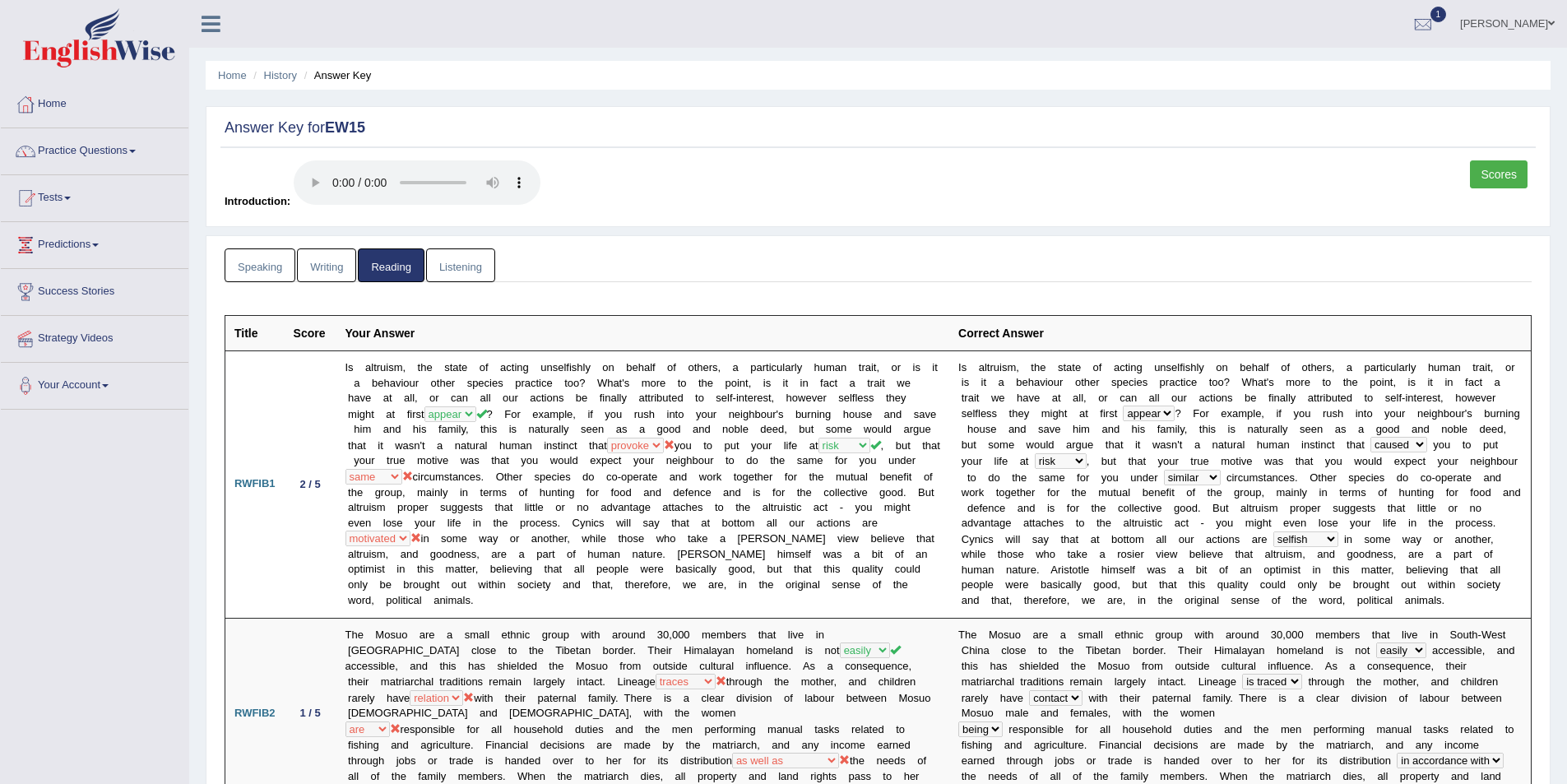
click at [473, 266] on link "Listening" at bounding box center [461, 265] width 70 height 34
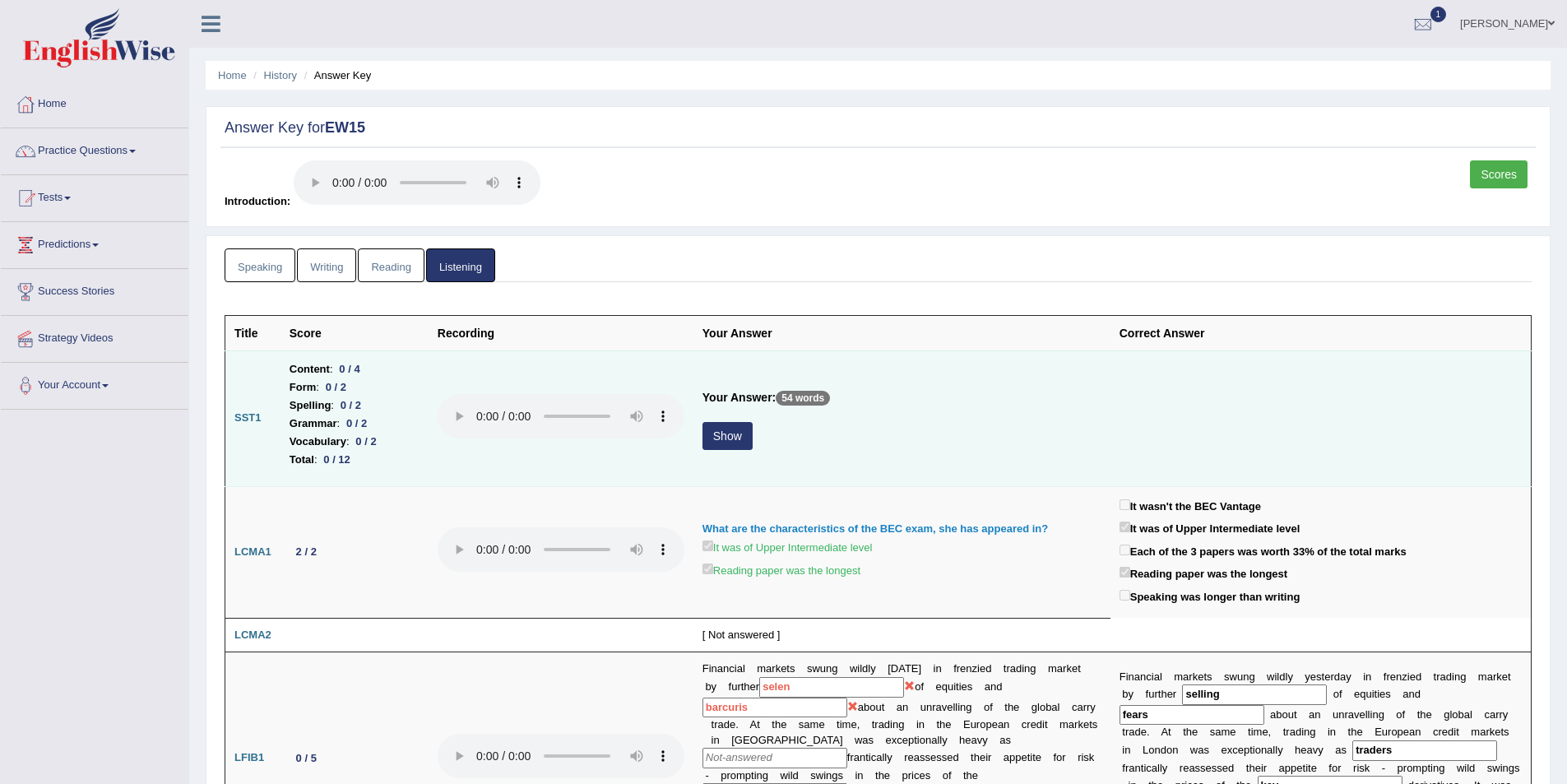
click at [725, 442] on button "Show" at bounding box center [728, 436] width 51 height 28
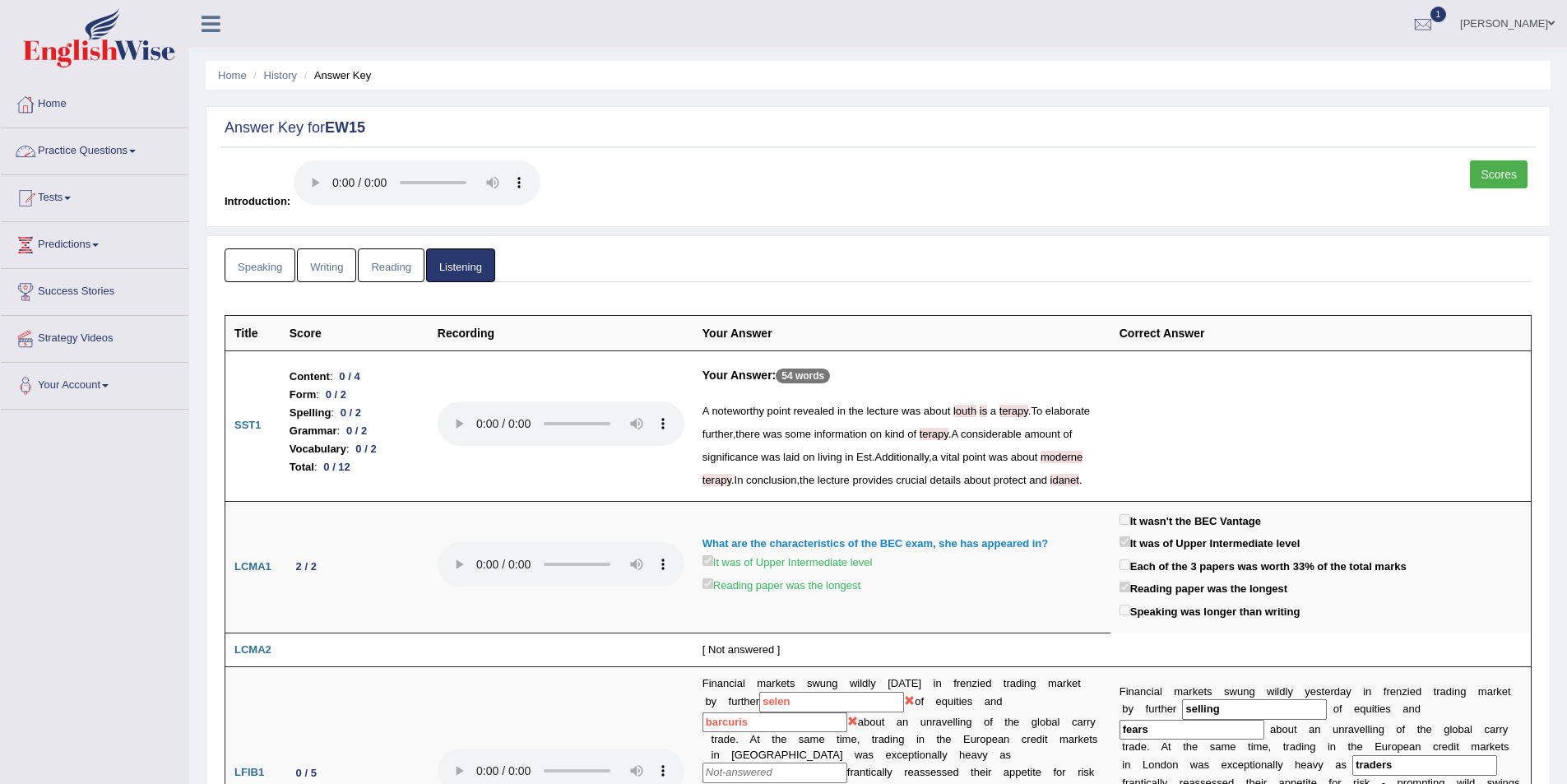
click at [89, 149] on link "Practice Questions" at bounding box center [94, 148] width 188 height 41
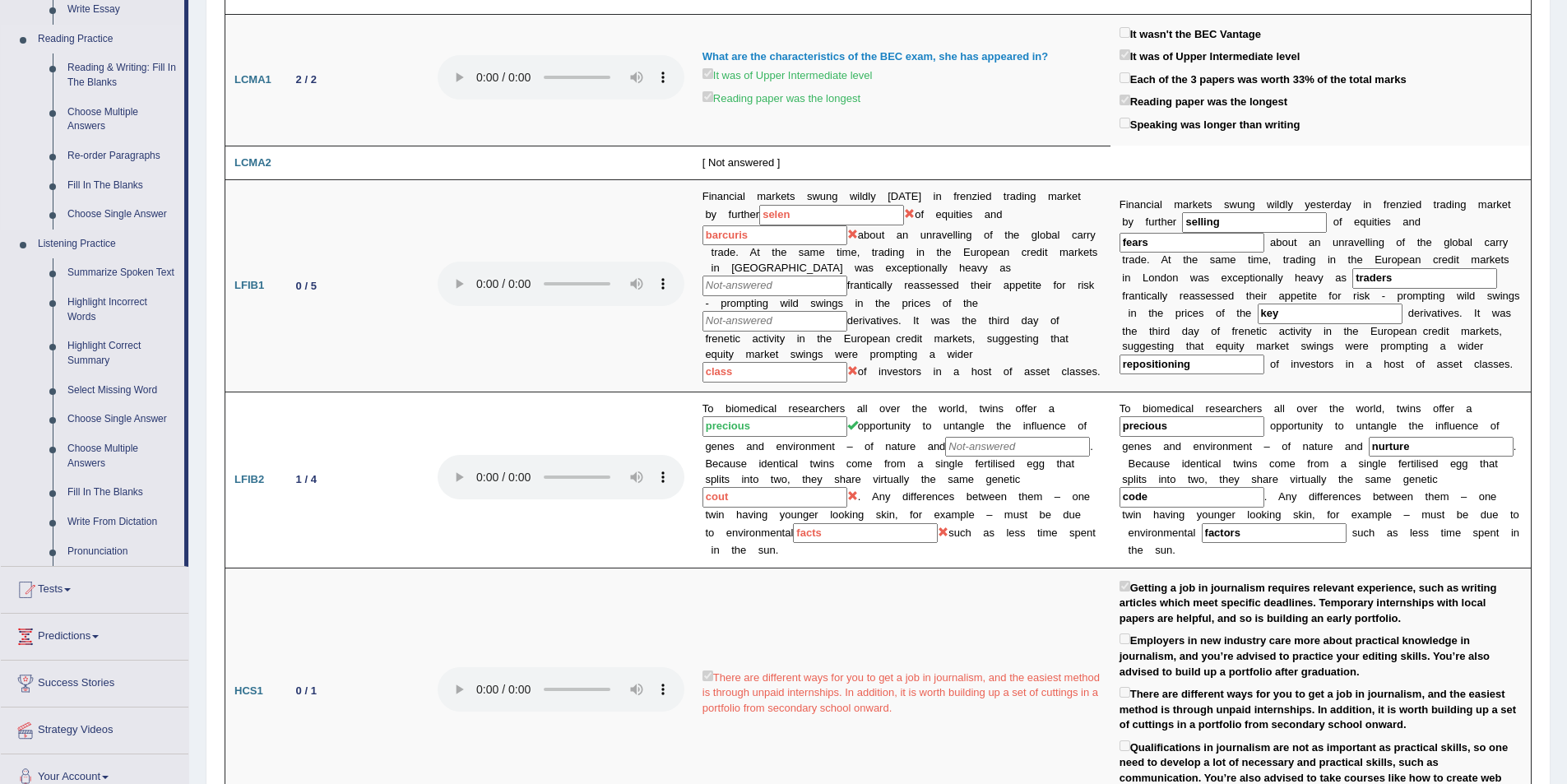
scroll to position [493, 0]
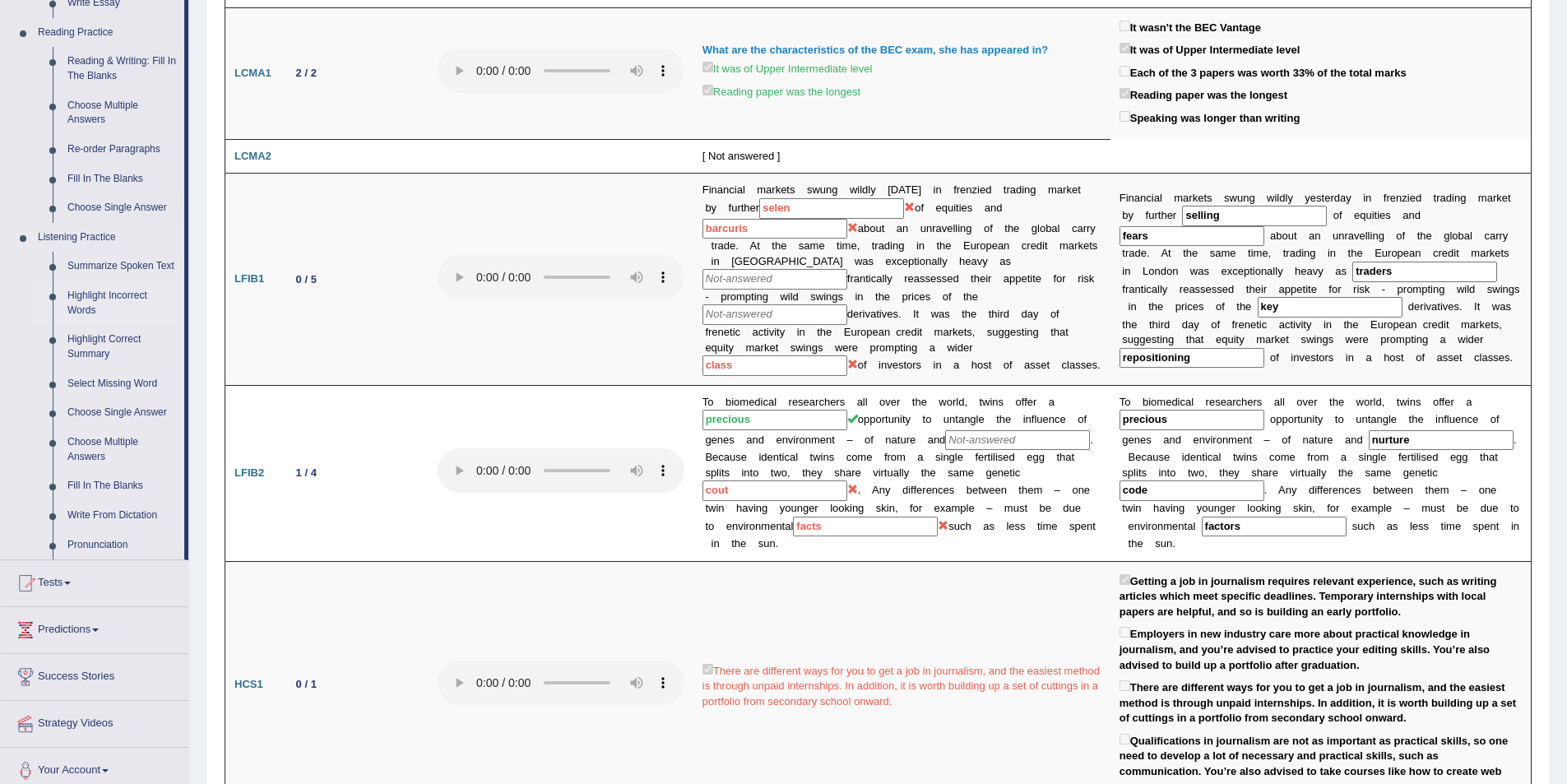
click at [88, 305] on link "Highlight Incorrect Words" at bounding box center [121, 303] width 124 height 44
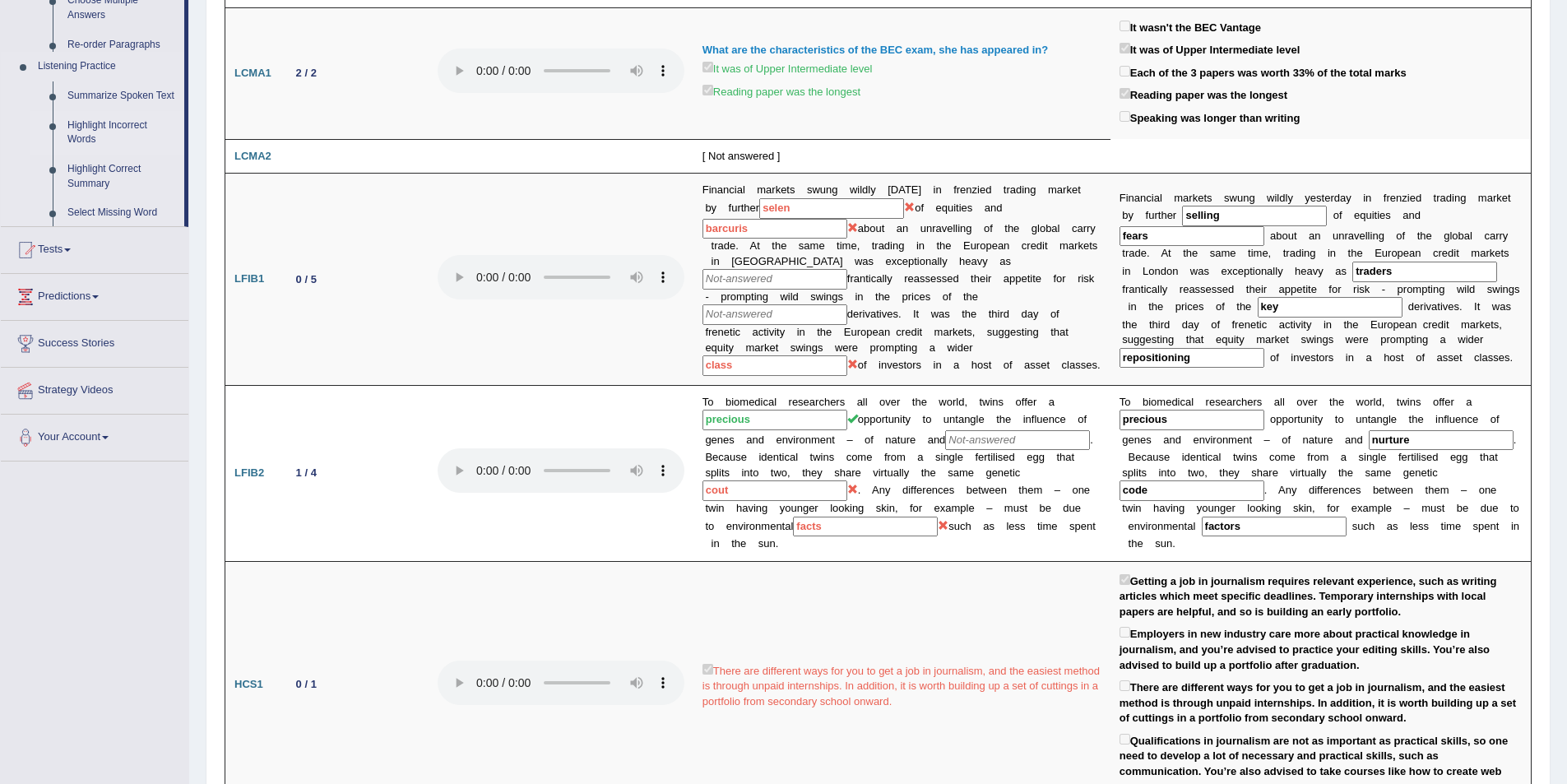
scroll to position [387, 0]
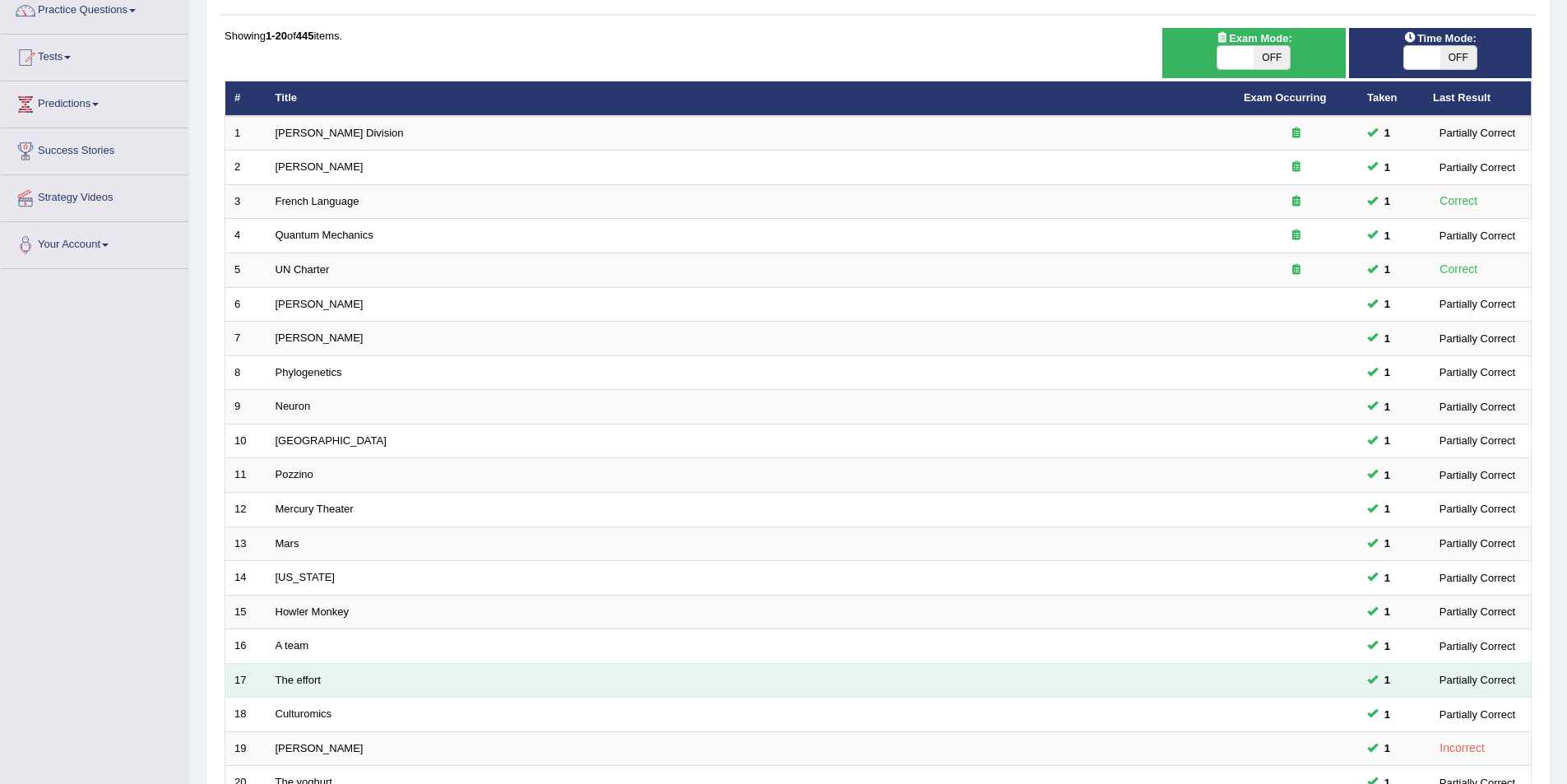
scroll to position [305, 0]
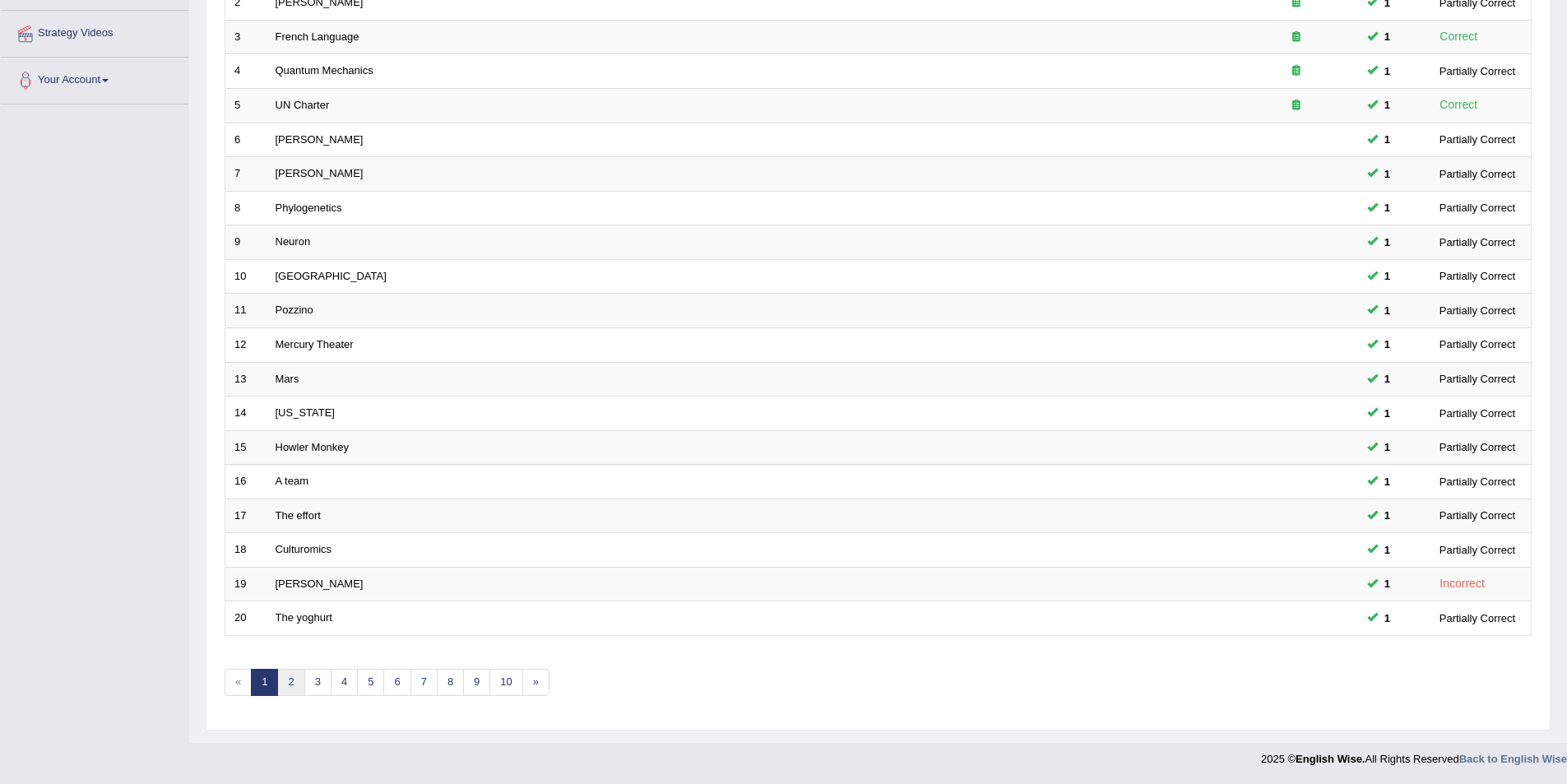
click at [290, 690] on link "2" at bounding box center [290, 682] width 27 height 27
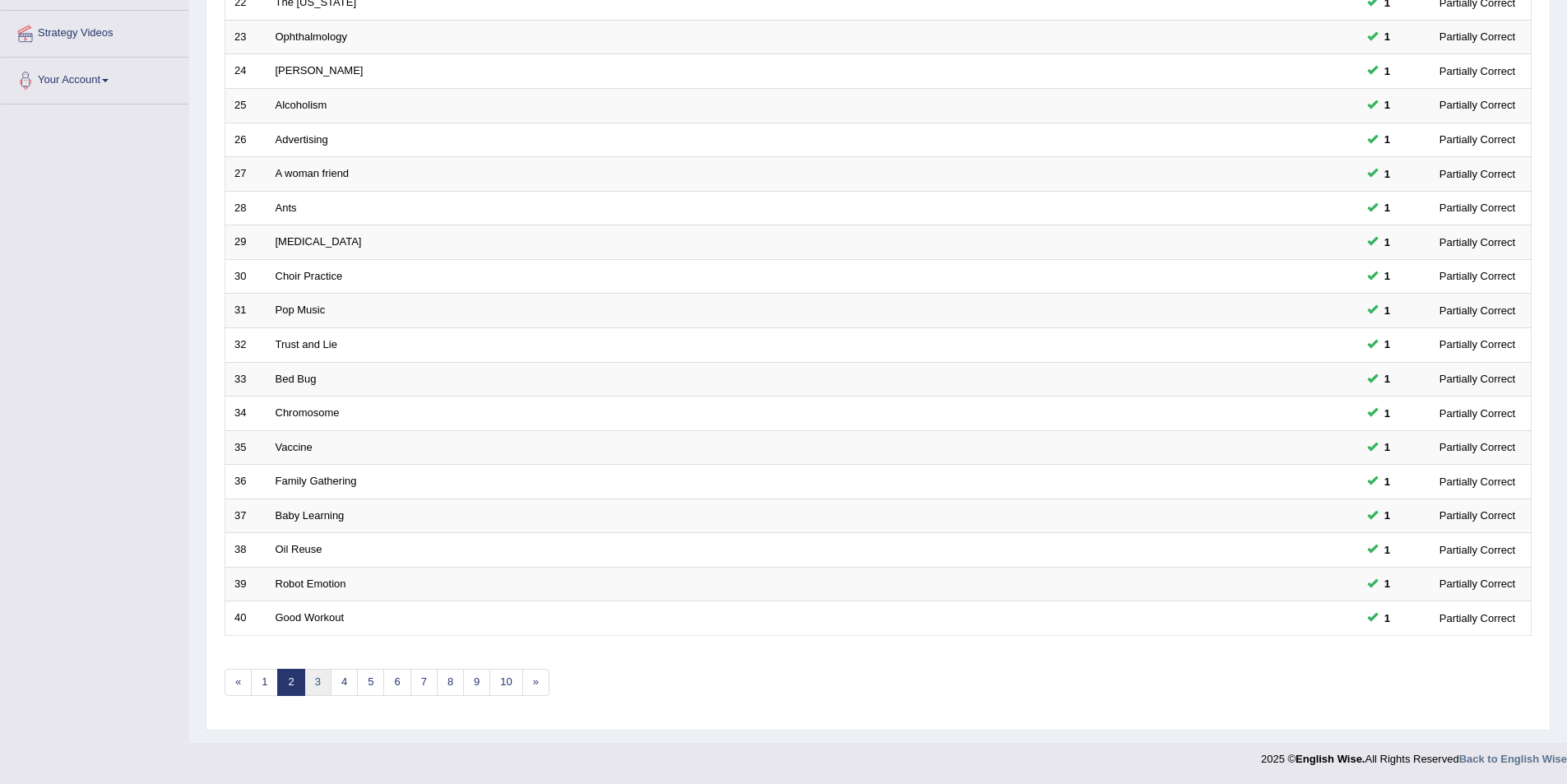
click at [324, 678] on link "3" at bounding box center [318, 682] width 27 height 27
click at [347, 692] on link "4" at bounding box center [344, 682] width 27 height 27
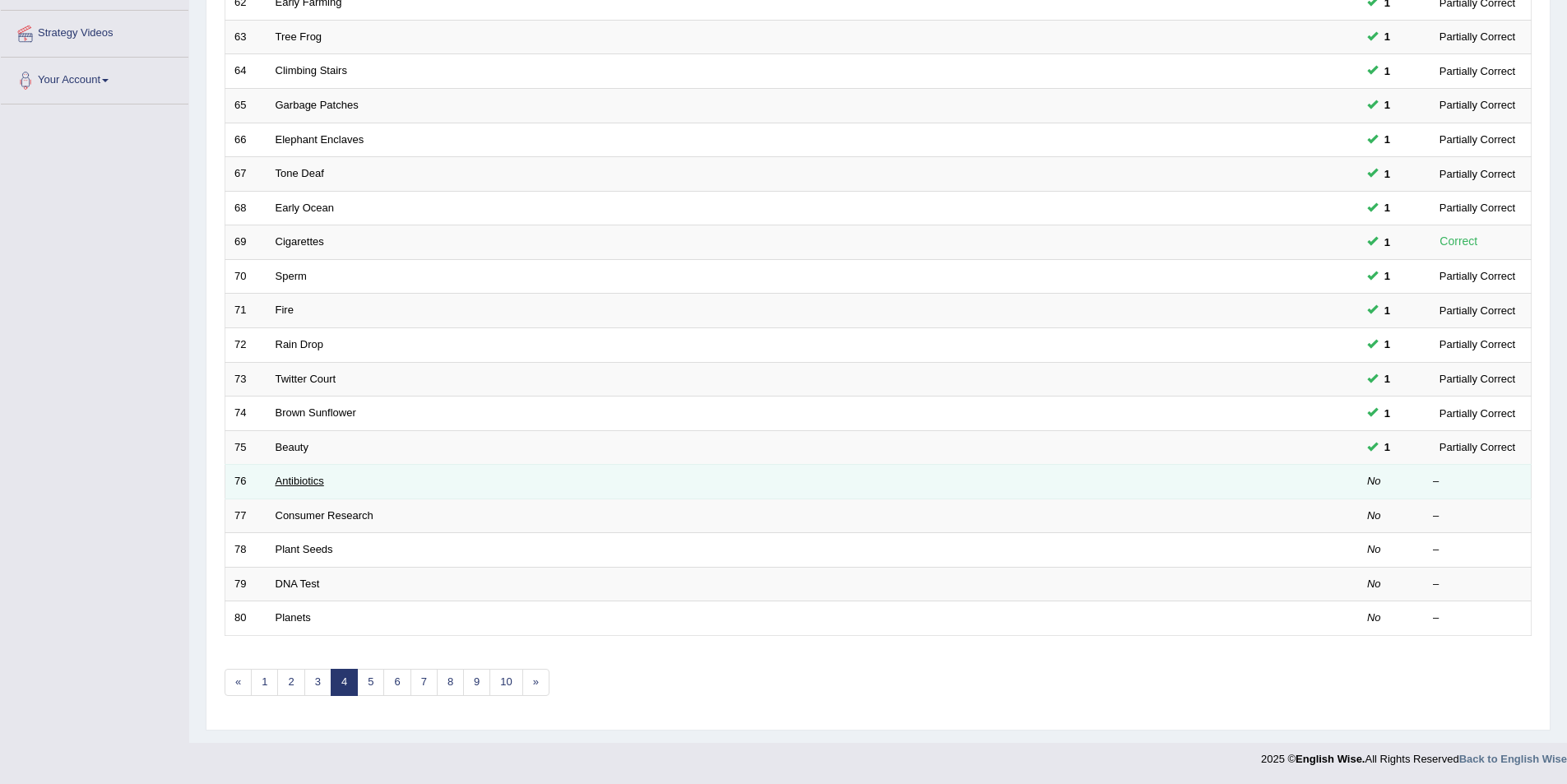
click at [303, 482] on link "Antibiotics" at bounding box center [300, 480] width 49 height 12
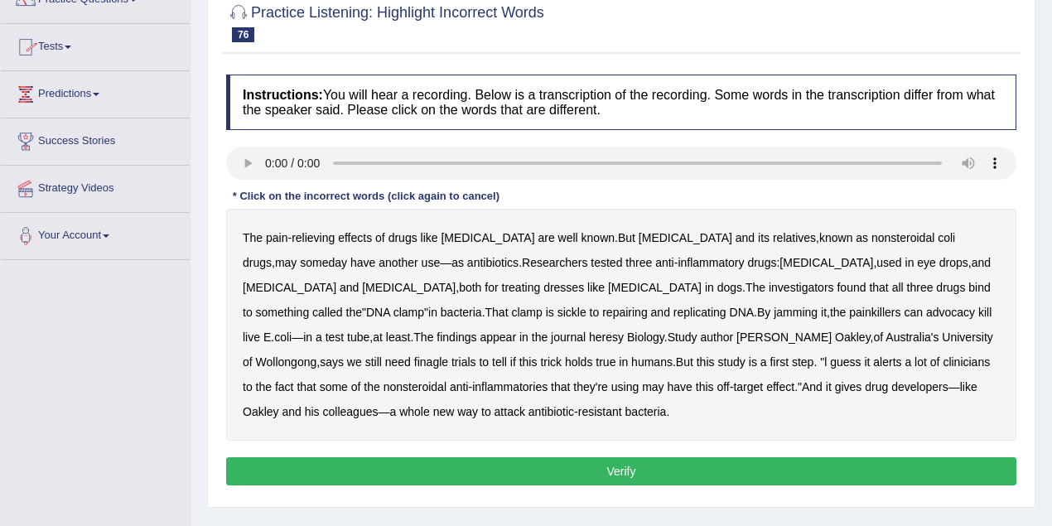
scroll to position [166, 0]
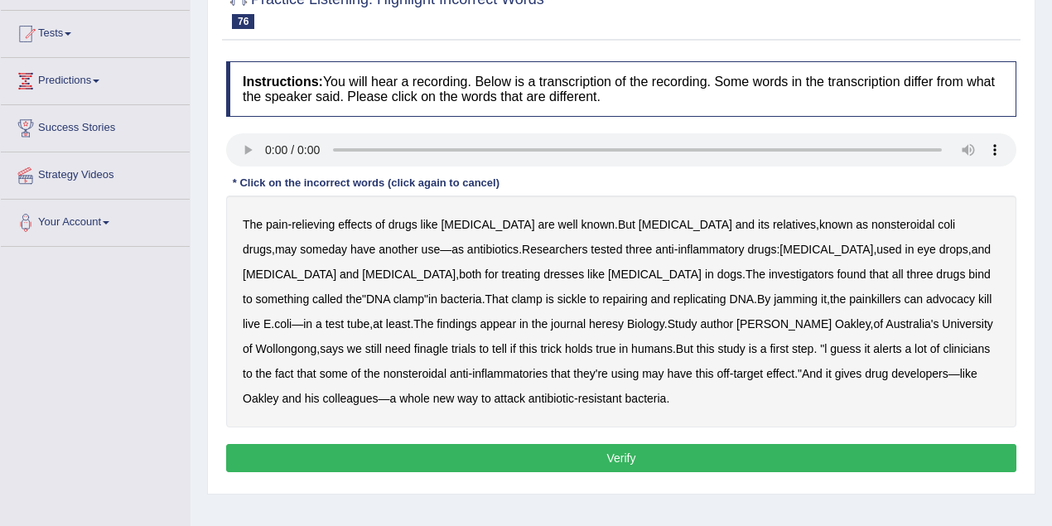
click at [347, 243] on b "someday" at bounding box center [323, 249] width 47 height 13
click at [926, 298] on b "advocacy" at bounding box center [950, 298] width 49 height 13
click at [448, 342] on b "finagle" at bounding box center [431, 348] width 34 height 13
click at [520, 467] on button "Verify" at bounding box center [621, 458] width 790 height 28
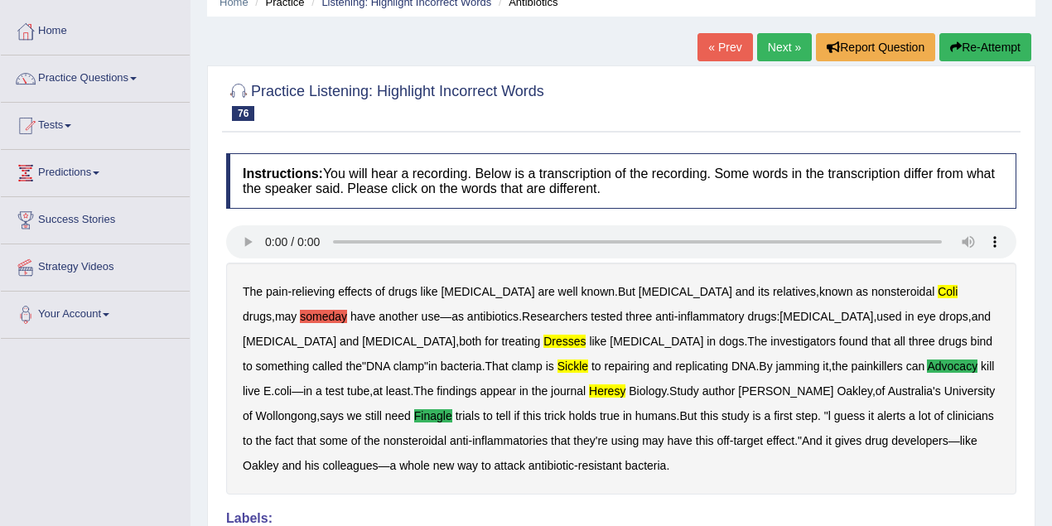
scroll to position [0, 0]
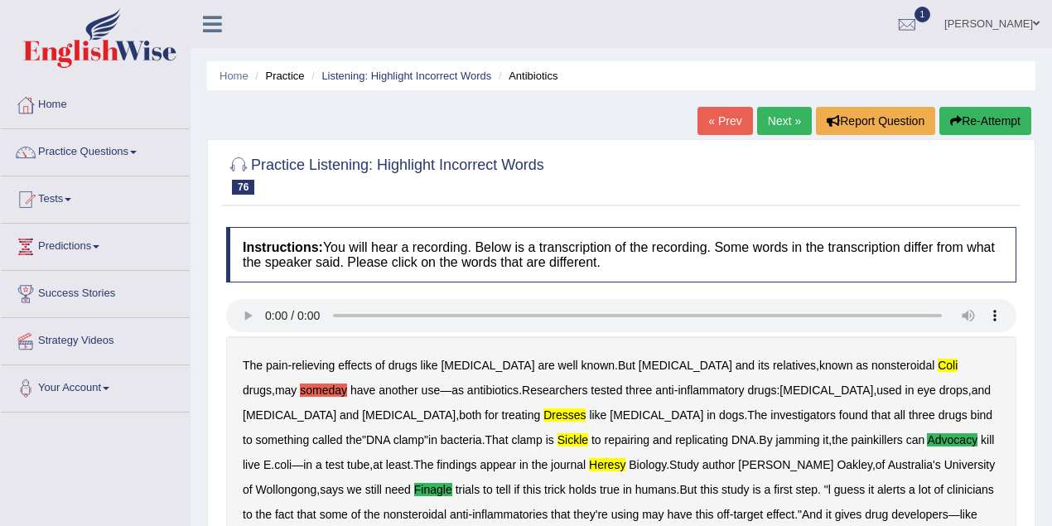
click at [790, 123] on link "Next »" at bounding box center [784, 121] width 55 height 28
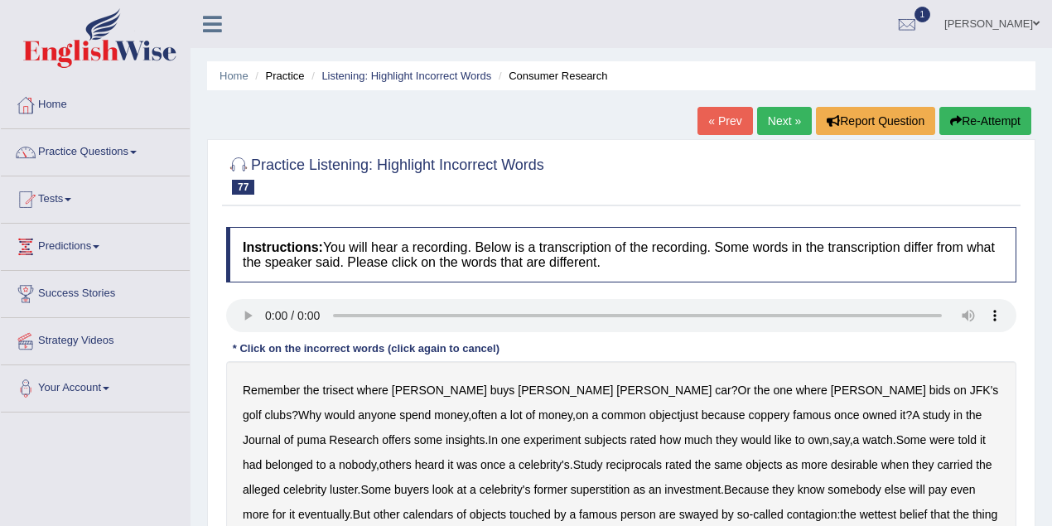
click at [1014, 19] on link "Beatriz Gomes" at bounding box center [992, 21] width 120 height 43
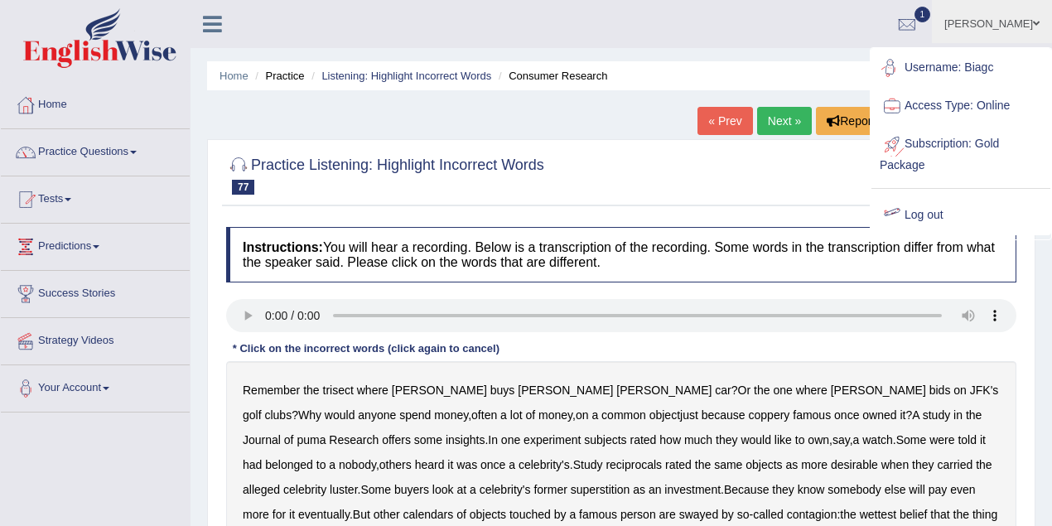
click at [926, 210] on link "Log out" at bounding box center [961, 215] width 179 height 38
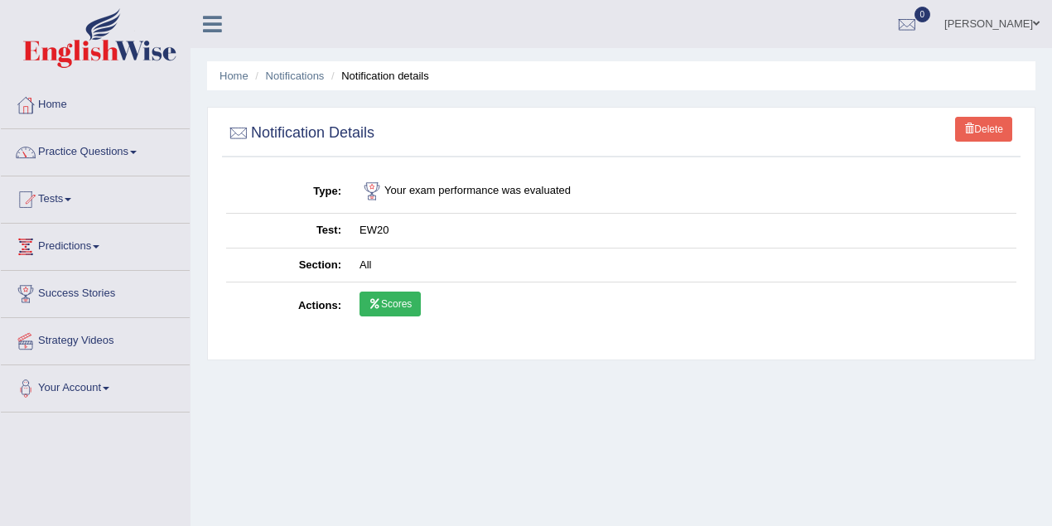
click at [1028, 25] on link "[PERSON_NAME]" at bounding box center [992, 21] width 120 height 43
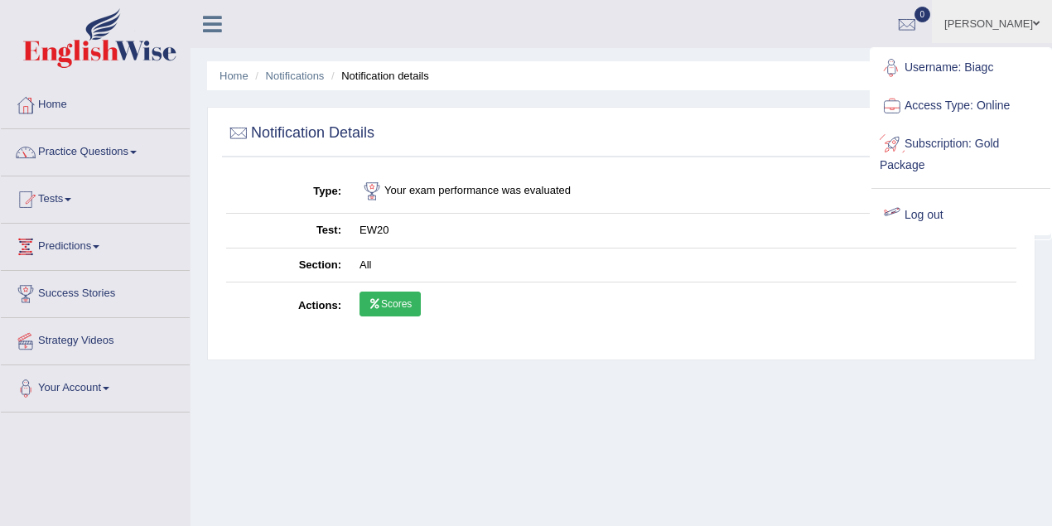
click at [916, 217] on link "Log out" at bounding box center [961, 215] width 179 height 38
